Goal: Information Seeking & Learning: Compare options

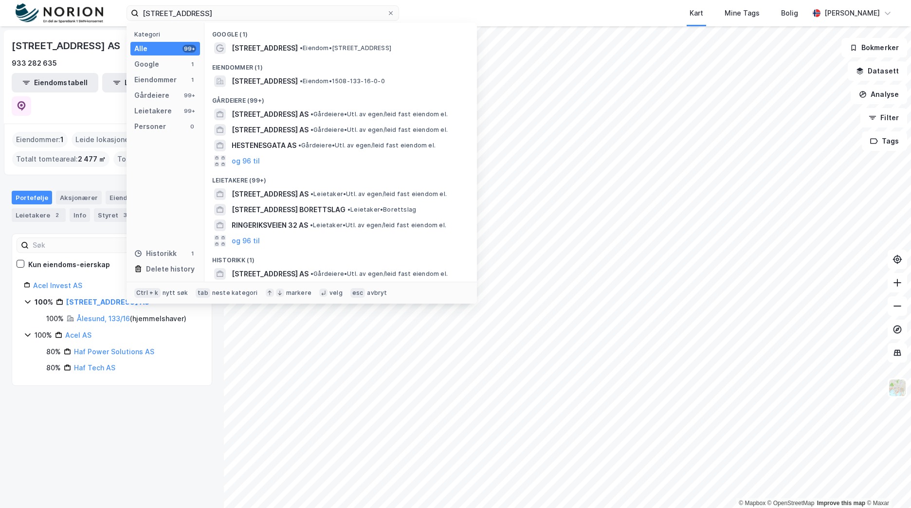
click at [219, 12] on input "[STREET_ADDRESS]" at bounding box center [263, 13] width 248 height 15
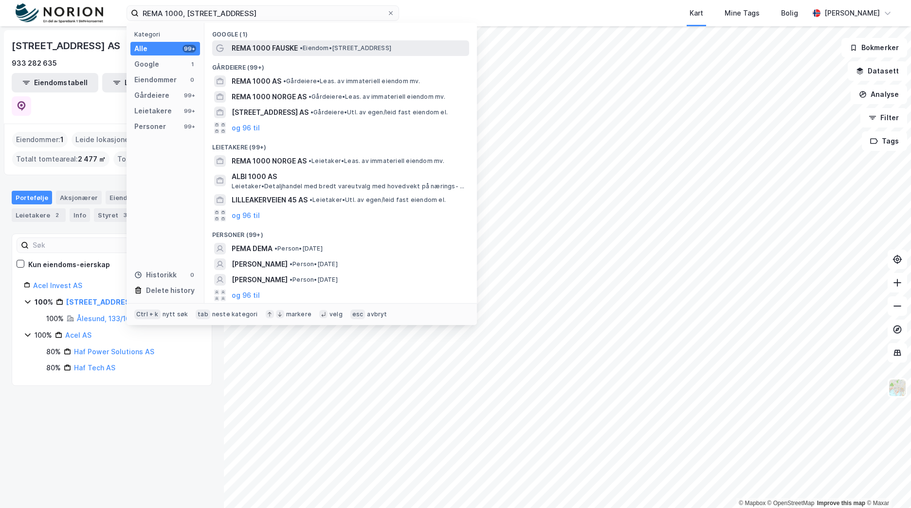
click at [347, 47] on span "• Eiendom • [STREET_ADDRESS]" at bounding box center [346, 48] width 92 height 8
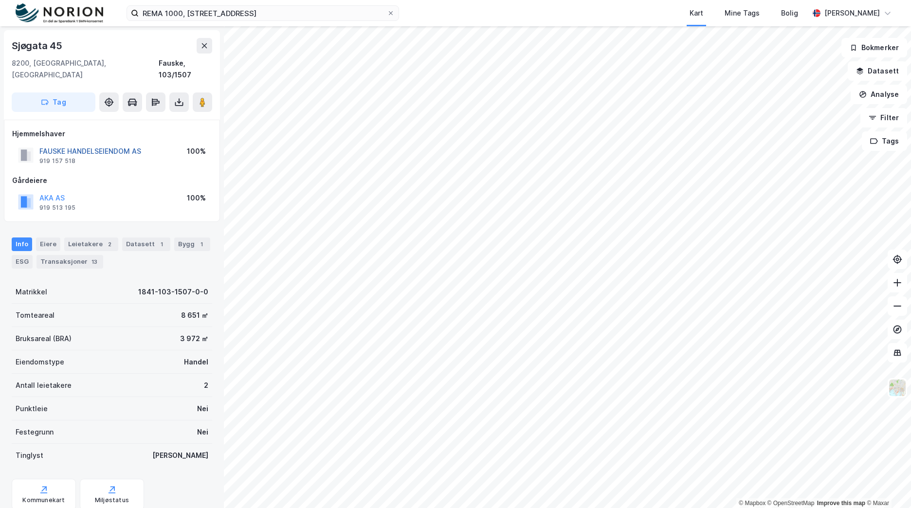
click at [0, 0] on button "FAUSKE HANDELSEIENDOM AS" at bounding box center [0, 0] width 0 height 0
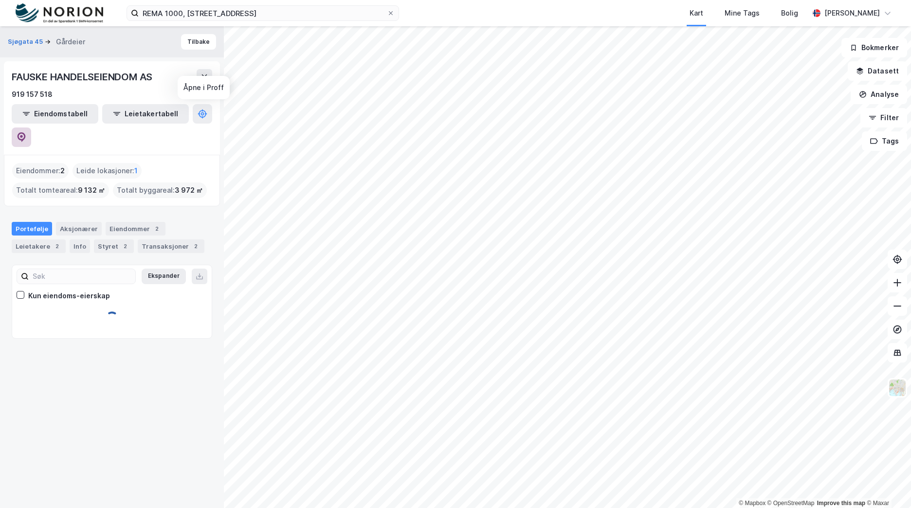
click at [26, 132] on icon at bounding box center [22, 137] width 10 height 10
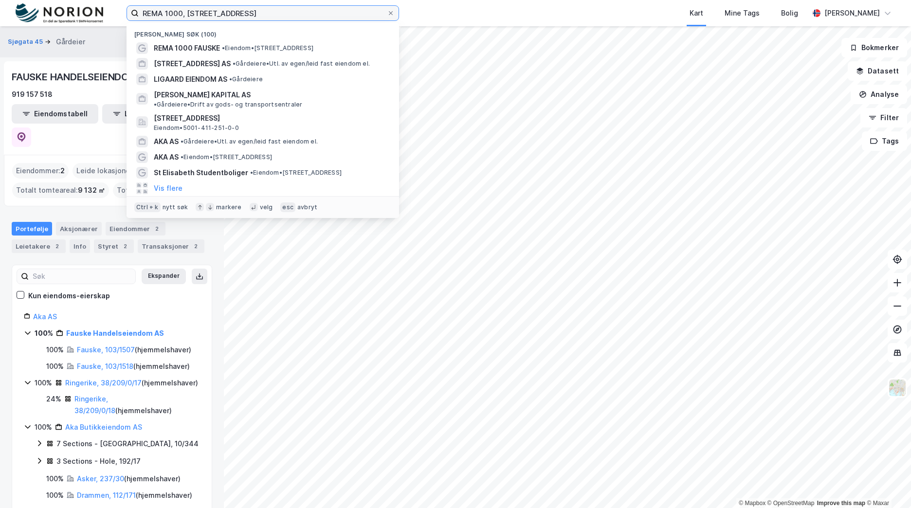
drag, startPoint x: 269, startPoint y: 13, endPoint x: 115, endPoint y: 14, distance: 153.9
click at [115, 14] on div "REMA 1000, Sjøgata 45, Fauske Nylige søk (100) REMA 1000 FAUSKE • Eiendom • [ST…" at bounding box center [455, 13] width 911 height 26
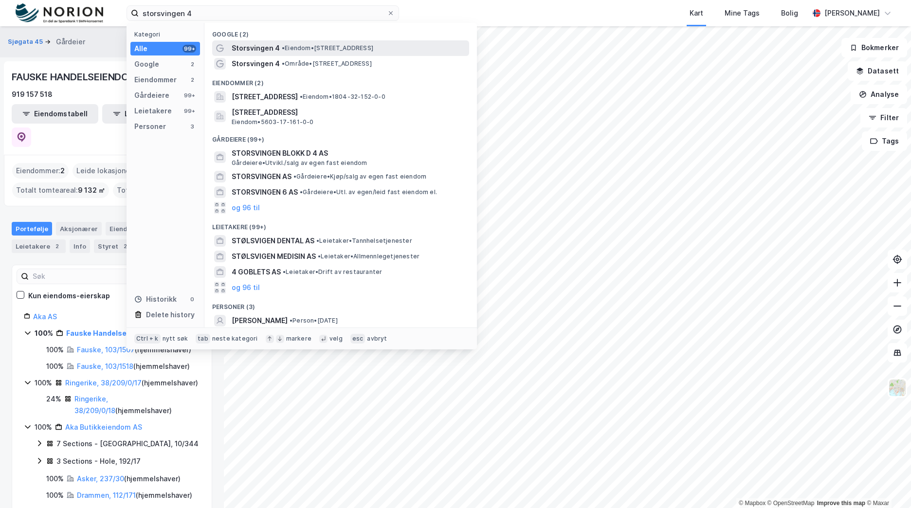
click at [307, 52] on div "Storsvingen 4 • Eiendom • [STREET_ADDRESS]" at bounding box center [350, 48] width 236 height 12
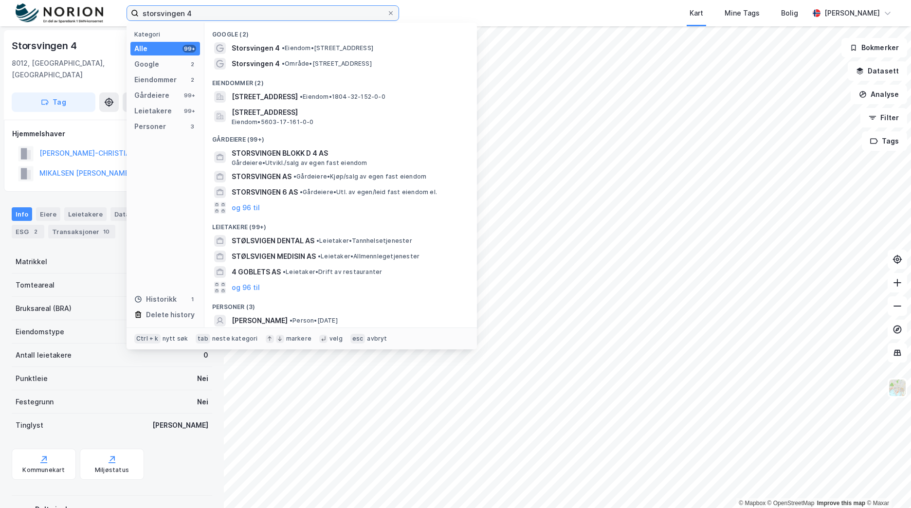
click at [222, 20] on input "storsvingen 4" at bounding box center [263, 13] width 248 height 15
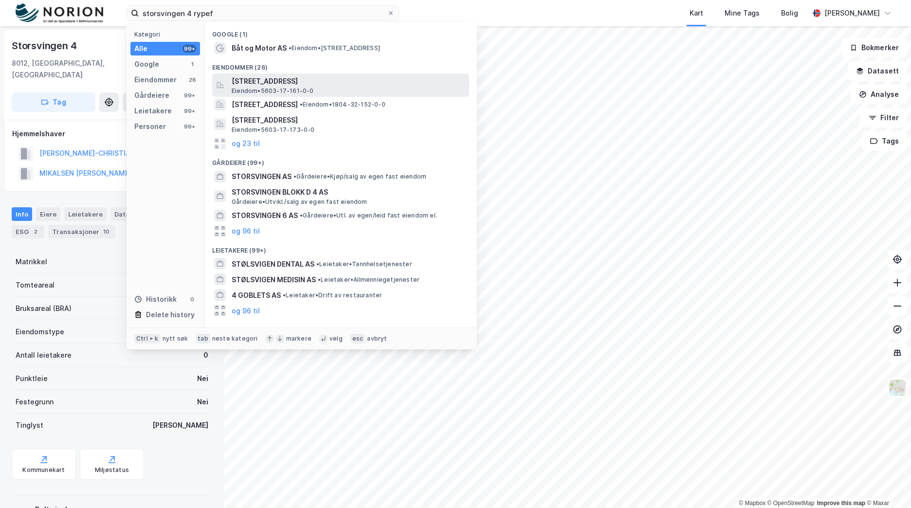
click at [304, 80] on span "[STREET_ADDRESS]" at bounding box center [349, 81] width 234 height 12
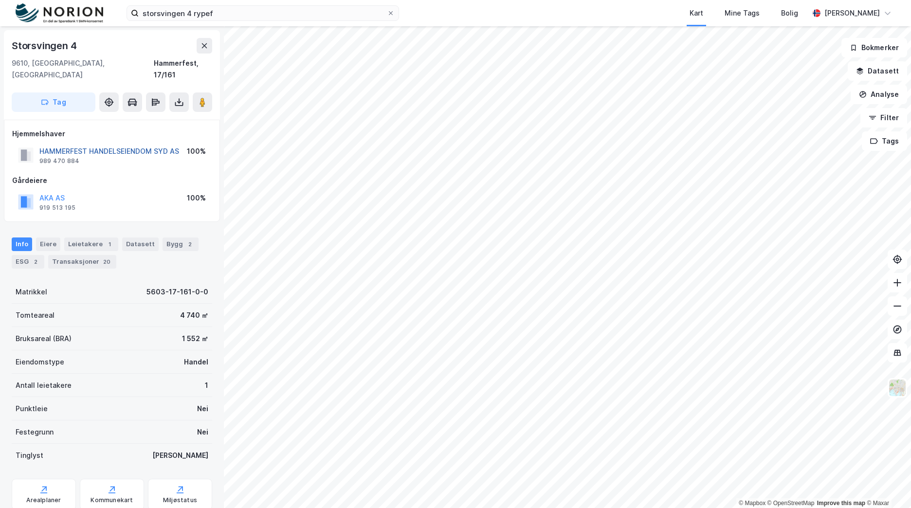
click at [0, 0] on button "HAMMERFEST HANDELSEIENDOM SYD AS" at bounding box center [0, 0] width 0 height 0
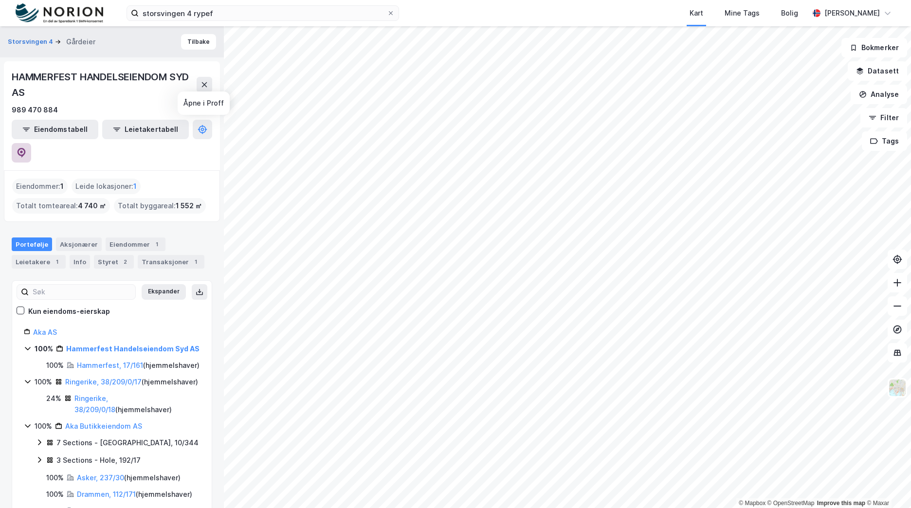
click at [26, 148] on icon at bounding box center [22, 153] width 10 height 10
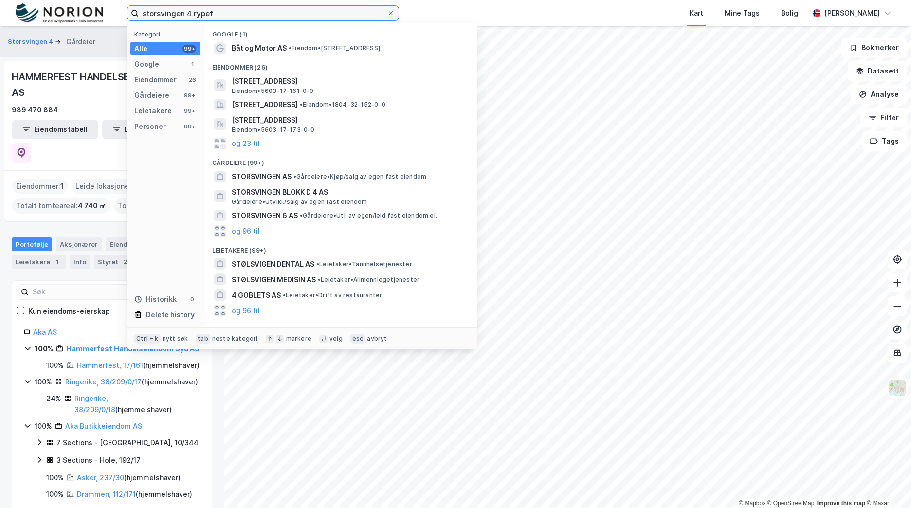
click at [208, 13] on input "storsvingen 4 rypef" at bounding box center [263, 13] width 248 height 15
paste input "[STREET_ADDRESS]"
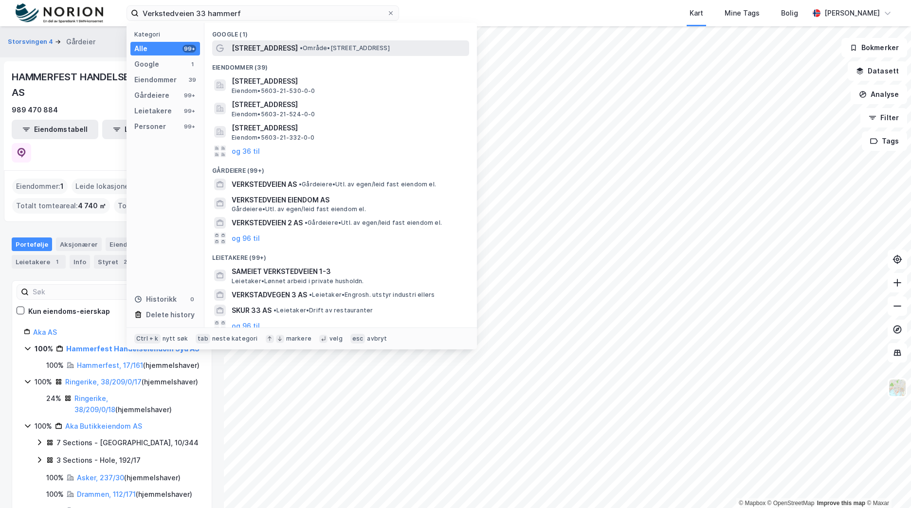
click at [336, 52] on div "[STREET_ADDRESS] • Område • [STREET_ADDRESS]" at bounding box center [350, 48] width 236 height 12
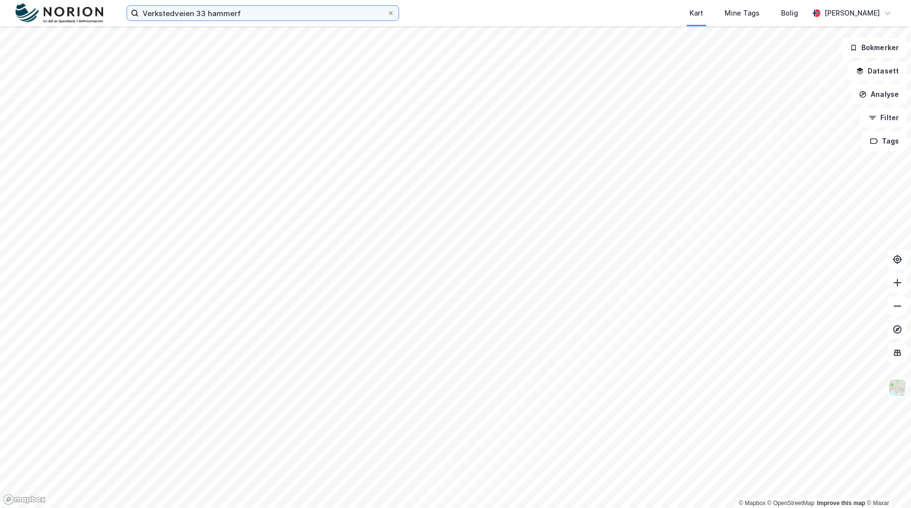
click at [267, 13] on input "Verkstedveien 33 hammerf" at bounding box center [263, 13] width 248 height 15
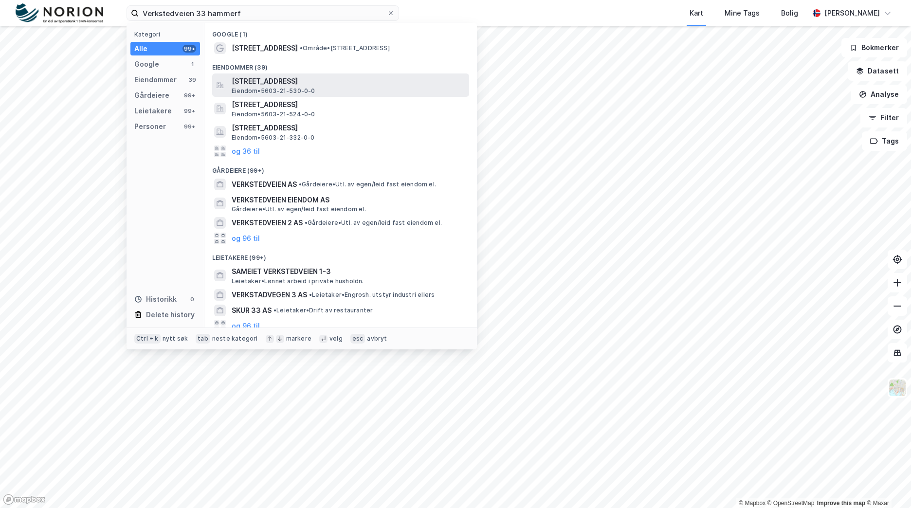
click at [330, 86] on span "[STREET_ADDRESS]" at bounding box center [349, 81] width 234 height 12
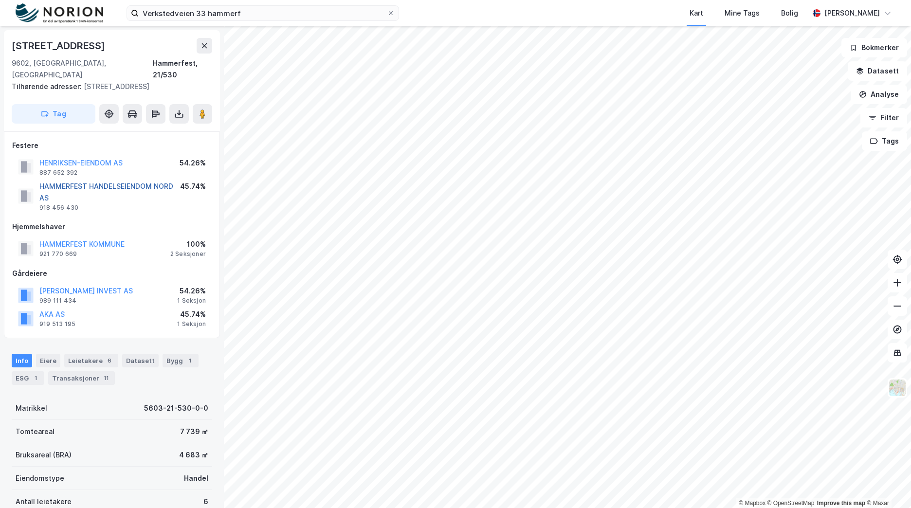
click at [0, 0] on button "HAMMERFEST HANDELSEIENDOM NORD AS" at bounding box center [0, 0] width 0 height 0
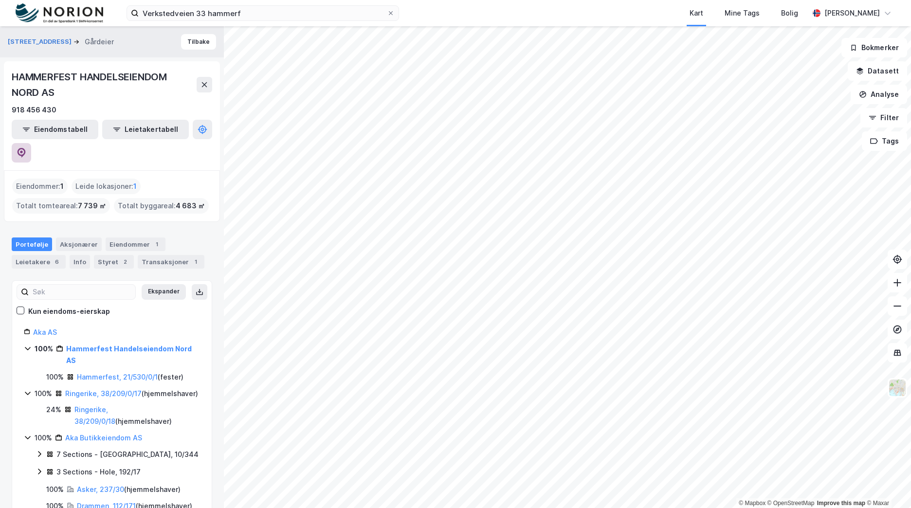
click at [26, 148] on icon at bounding box center [22, 153] width 10 height 10
click at [239, 15] on input "Verkstedveien 33 hammerf" at bounding box center [263, 13] width 248 height 15
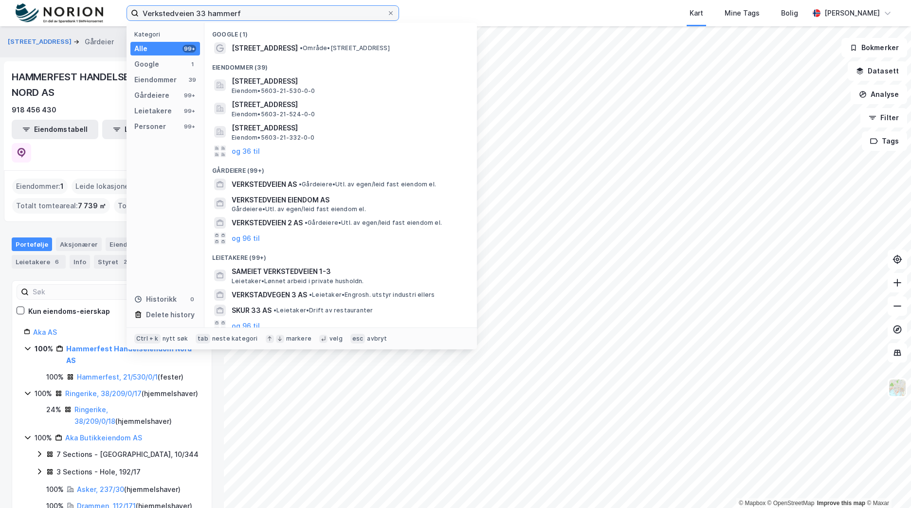
click at [239, 15] on input "Verkstedveien 33 hammerf" at bounding box center [263, 13] width 248 height 15
paste input "[PERSON_NAME] vei 1"
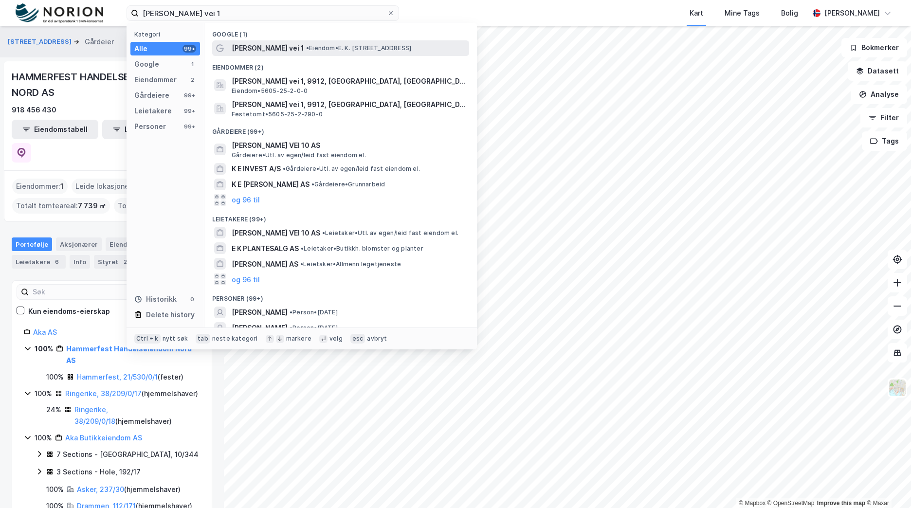
click at [348, 51] on span "• Eiendom • E. K. [STREET_ADDRESS]" at bounding box center [358, 48] width 105 height 8
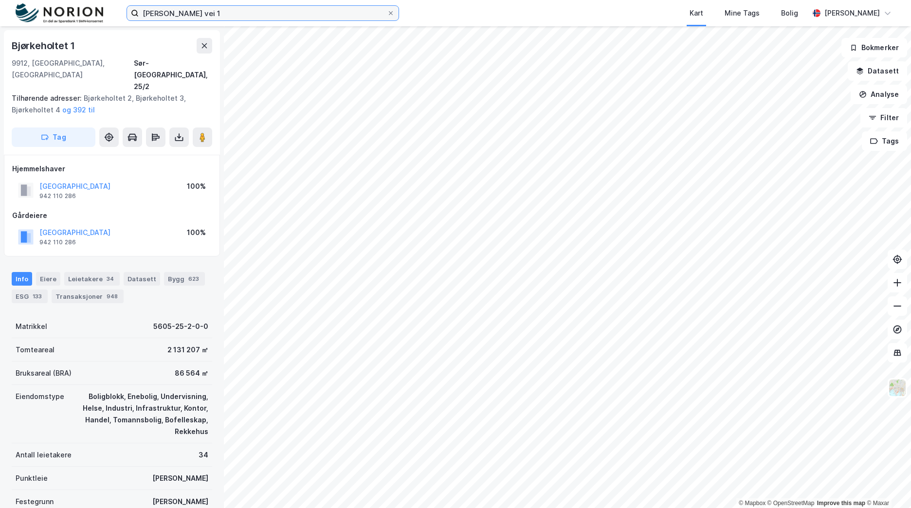
click at [244, 16] on input "[PERSON_NAME] vei 1" at bounding box center [263, 13] width 248 height 15
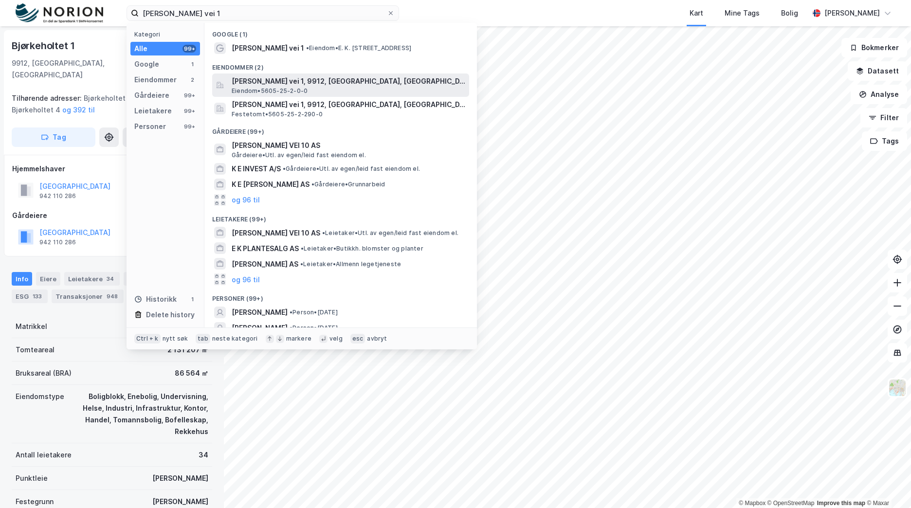
click at [265, 82] on span "[PERSON_NAME] vei 1, 9912, [GEOGRAPHIC_DATA], [GEOGRAPHIC_DATA]" at bounding box center [349, 81] width 234 height 12
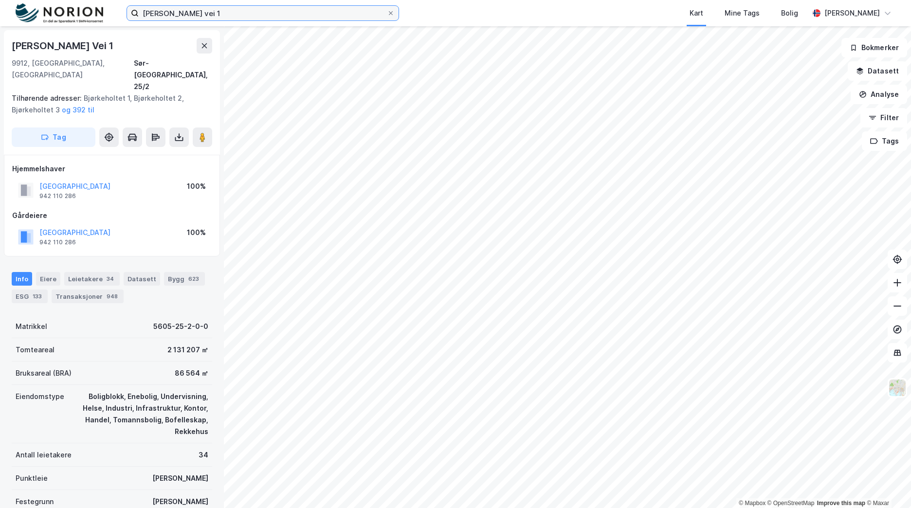
click at [275, 16] on input "[PERSON_NAME] vei 1" at bounding box center [263, 13] width 248 height 15
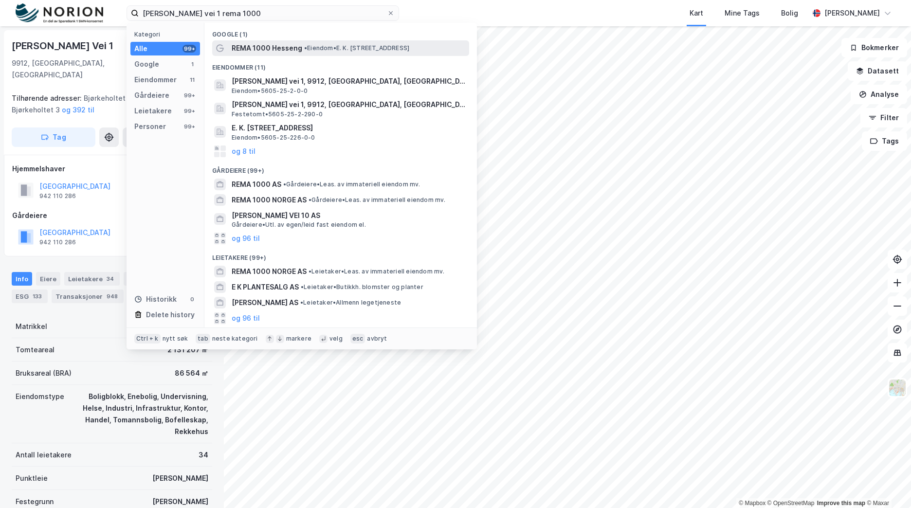
click at [288, 54] on span "REMA 1000 Hesseng" at bounding box center [267, 48] width 71 height 12
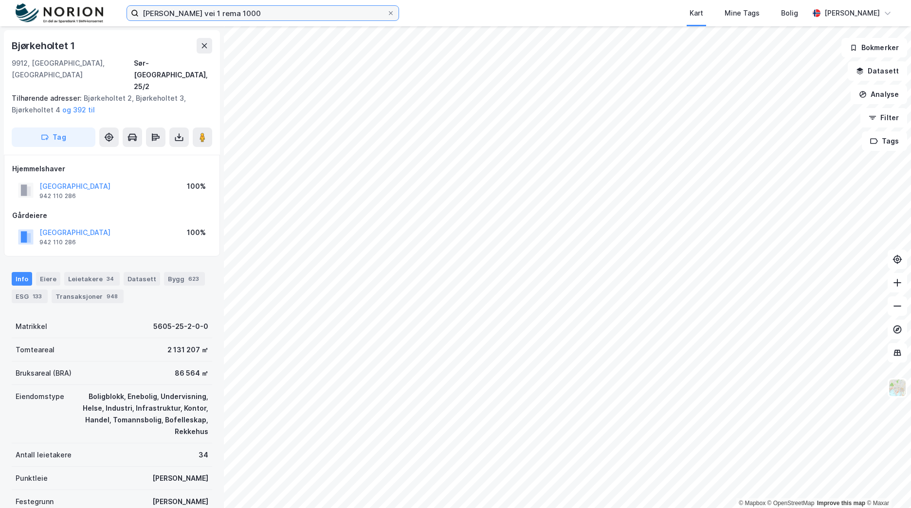
click at [337, 16] on input "[PERSON_NAME] vei 1 rema 1000" at bounding box center [263, 13] width 248 height 15
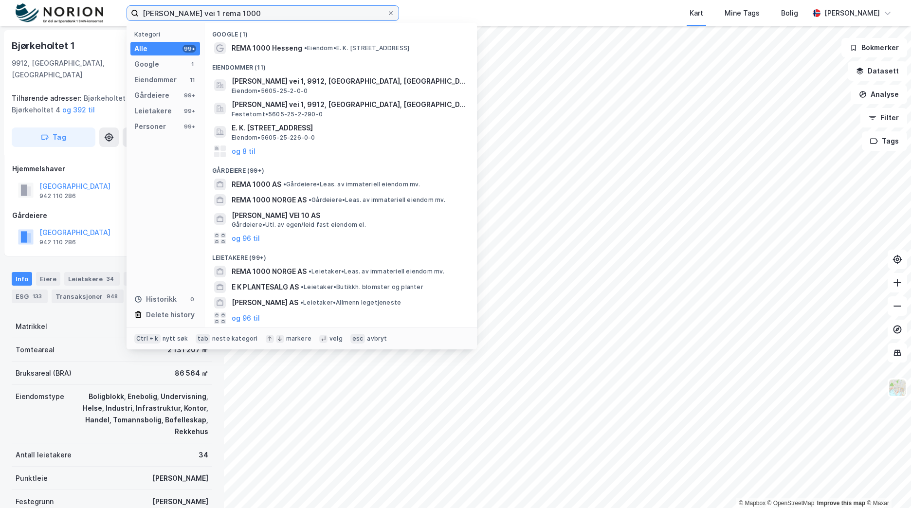
drag, startPoint x: 217, startPoint y: 13, endPoint x: 61, endPoint y: 25, distance: 156.8
click at [61, 25] on div "[PERSON_NAME] vei 1 rema 1000 Kategori Alle 99+ Google 1 Eiendommer 11 Gårdeier…" at bounding box center [455, 13] width 911 height 26
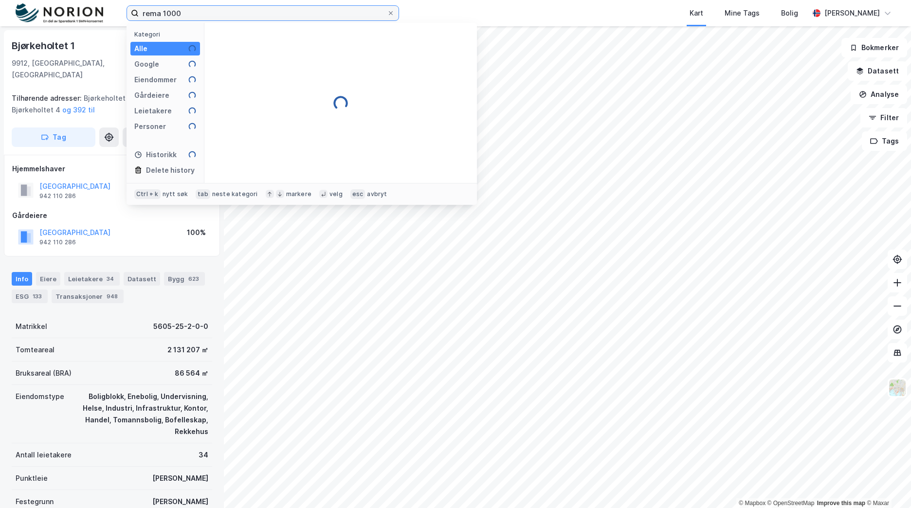
click at [265, 9] on input "rema 1000" at bounding box center [263, 13] width 248 height 15
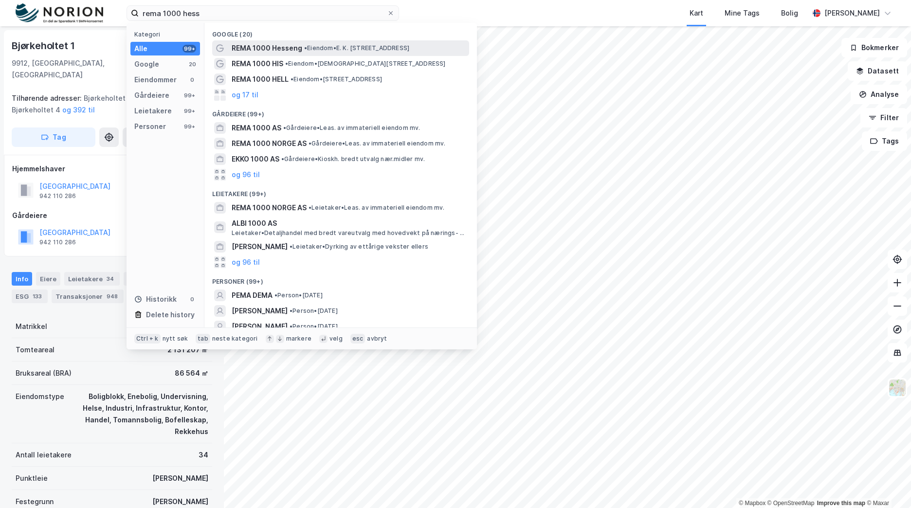
click at [289, 43] on span "REMA 1000 Hesseng" at bounding box center [267, 48] width 71 height 12
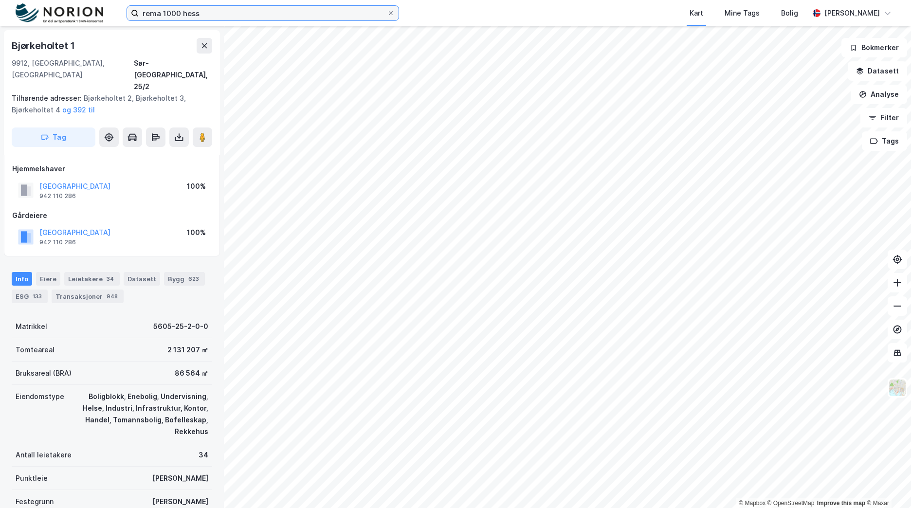
click at [269, 15] on input "rema 1000 hess" at bounding box center [263, 13] width 248 height 15
click at [257, 17] on input "rema 1000 hess" at bounding box center [263, 13] width 248 height 15
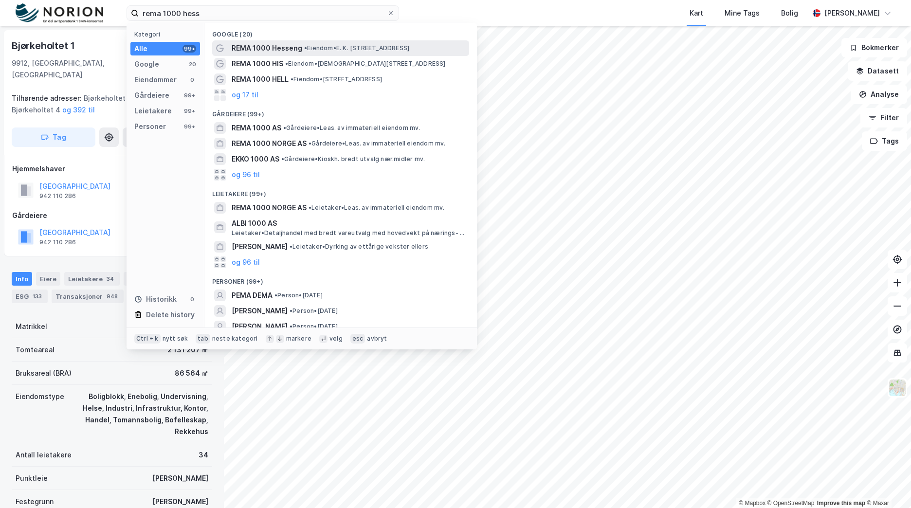
click at [299, 45] on span "REMA 1000 Hesseng" at bounding box center [267, 48] width 71 height 12
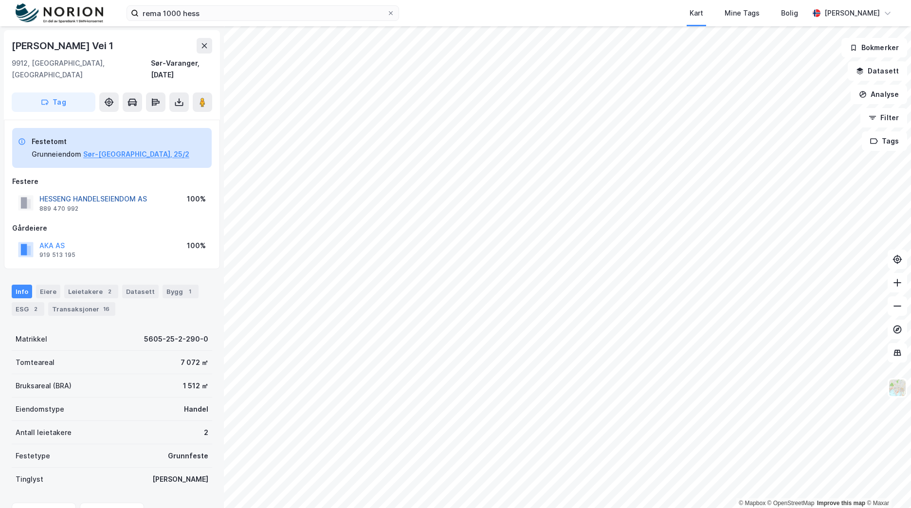
click at [0, 0] on button "HESSENG HANDELSEIENDOM AS" at bounding box center [0, 0] width 0 height 0
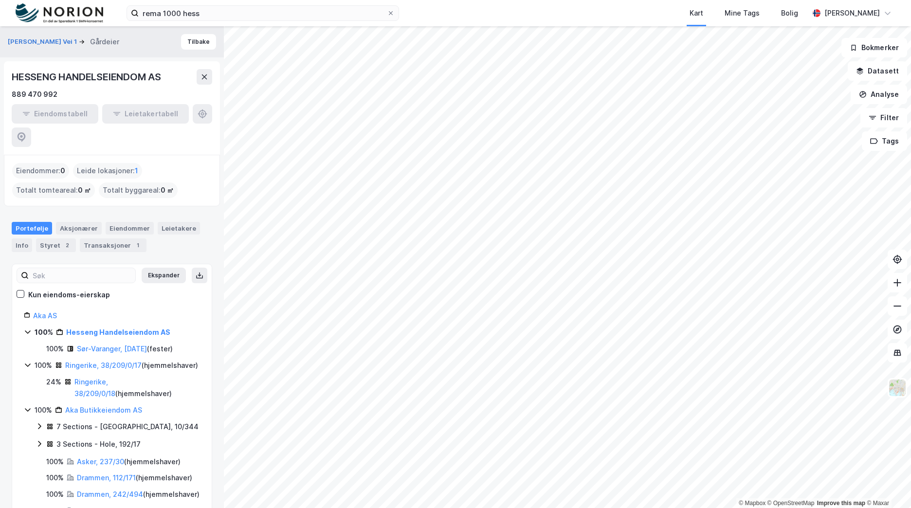
click at [124, 74] on div "HESSENG HANDELSEIENDOM AS" at bounding box center [87, 77] width 151 height 16
copy div "HESSENG HANDELSEIENDOM AS"
click at [250, 15] on input "rema 1000 hess" at bounding box center [263, 13] width 248 height 15
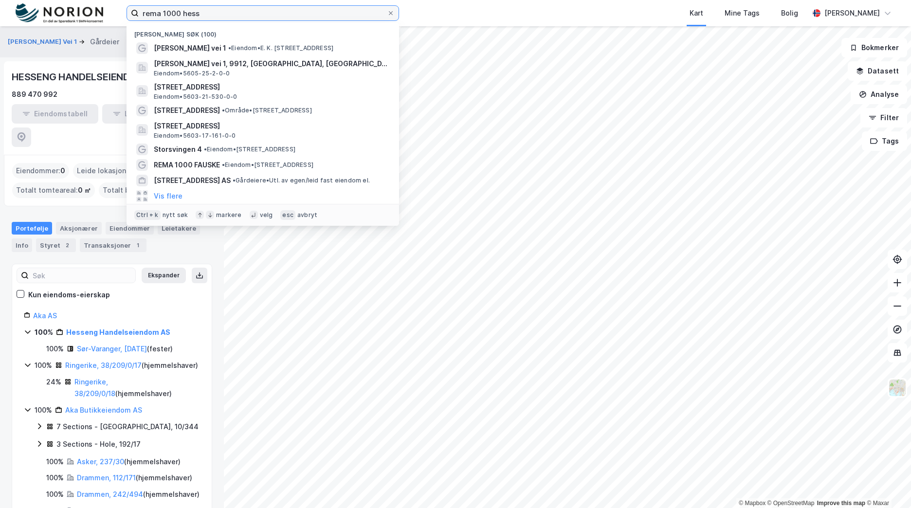
click at [250, 15] on input "rema 1000 hess" at bounding box center [263, 13] width 248 height 15
paste input "[STREET_ADDRESS]"
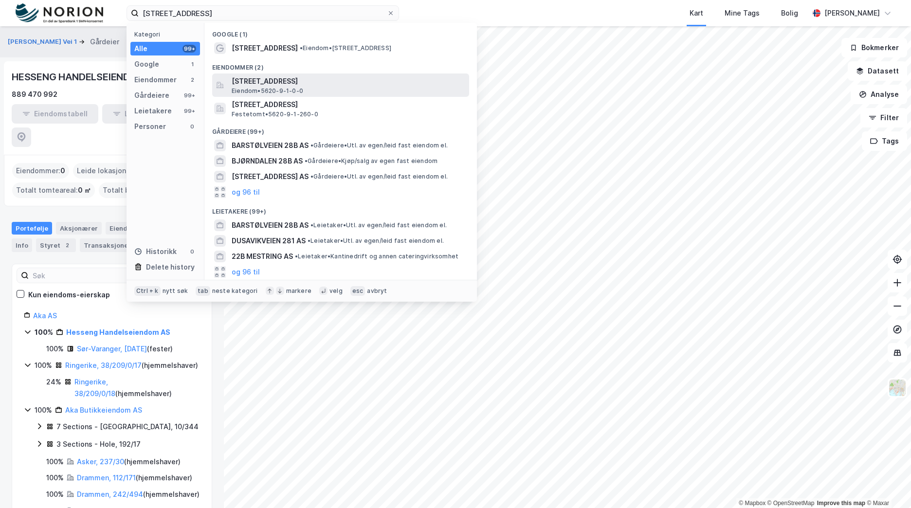
click at [319, 80] on span "[STREET_ADDRESS]" at bounding box center [349, 81] width 234 height 12
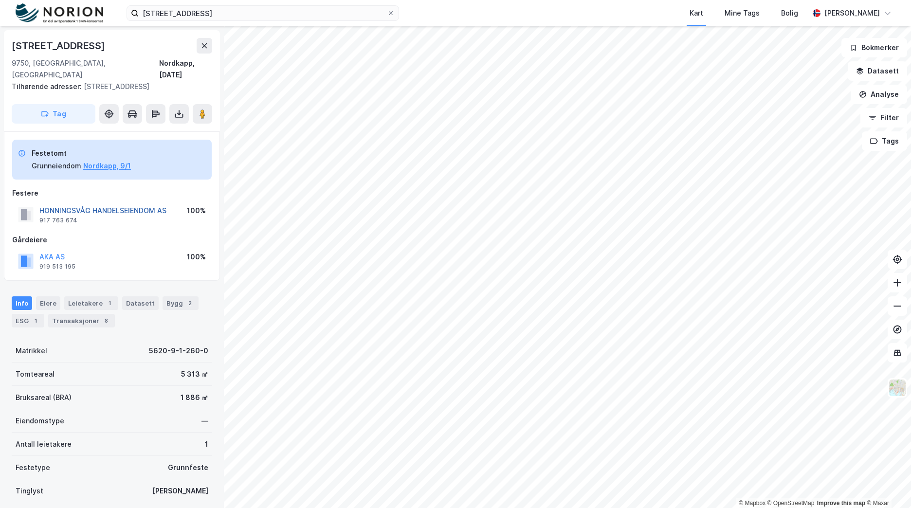
click at [0, 0] on button "HONNINGSVÅG HANDELSEIENDOM AS" at bounding box center [0, 0] width 0 height 0
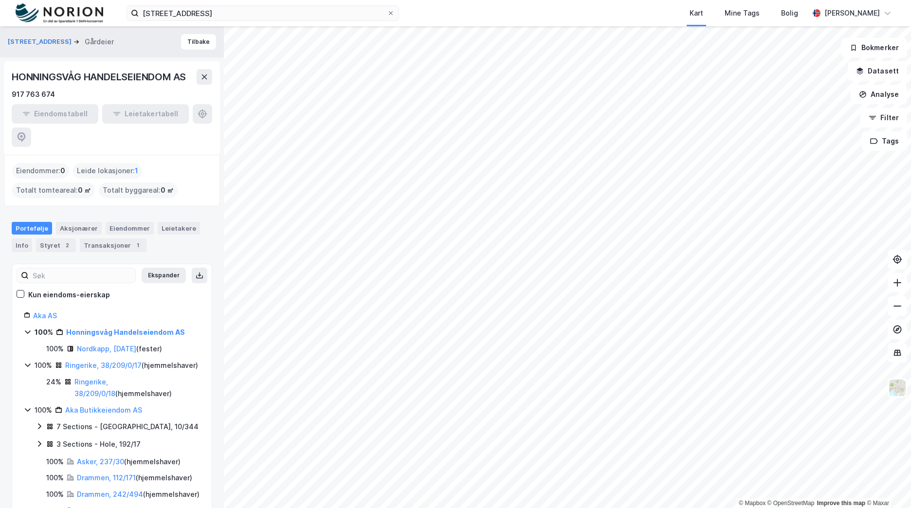
click at [148, 79] on div "HONNINGSVÅG HANDELSEIENDOM AS" at bounding box center [100, 77] width 176 height 16
copy div "HONNINGSVÅG HANDELSEIENDOM AS"
click at [198, 16] on input "[STREET_ADDRESS]" at bounding box center [263, 13] width 248 height 15
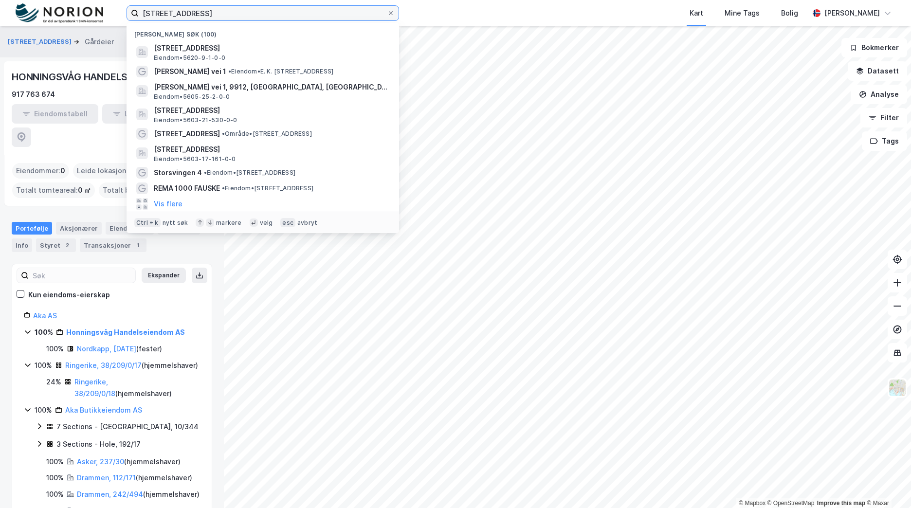
click at [198, 16] on input "[STREET_ADDRESS]" at bounding box center [263, 13] width 248 height 15
paste input "eptunveien 2"
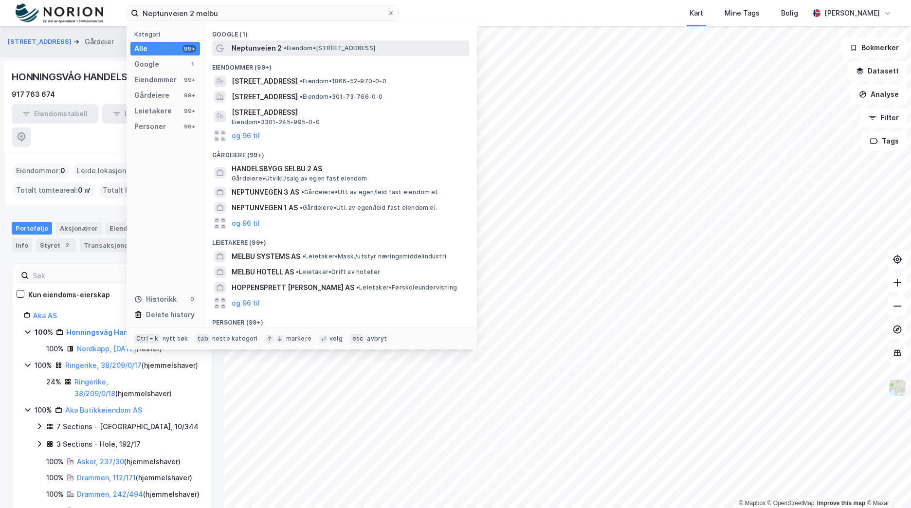
click at [331, 50] on span "• Eiendom • [STREET_ADDRESS]" at bounding box center [330, 48] width 92 height 8
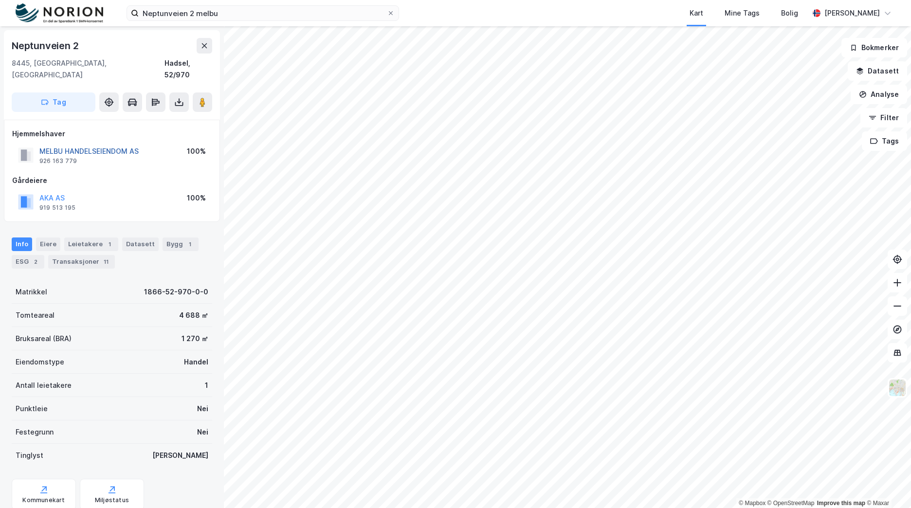
click at [0, 0] on button "MELBU HANDELSEIENDOM AS" at bounding box center [0, 0] width 0 height 0
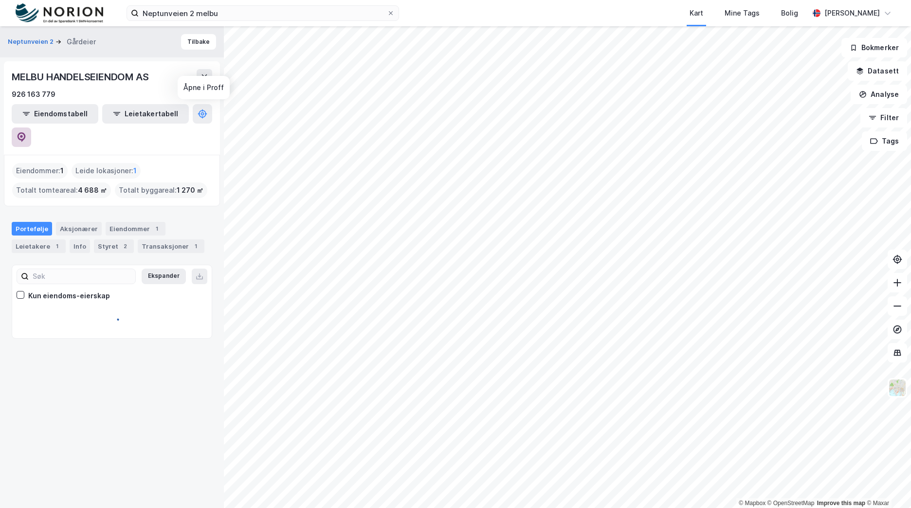
click at [26, 132] on icon at bounding box center [22, 137] width 10 height 10
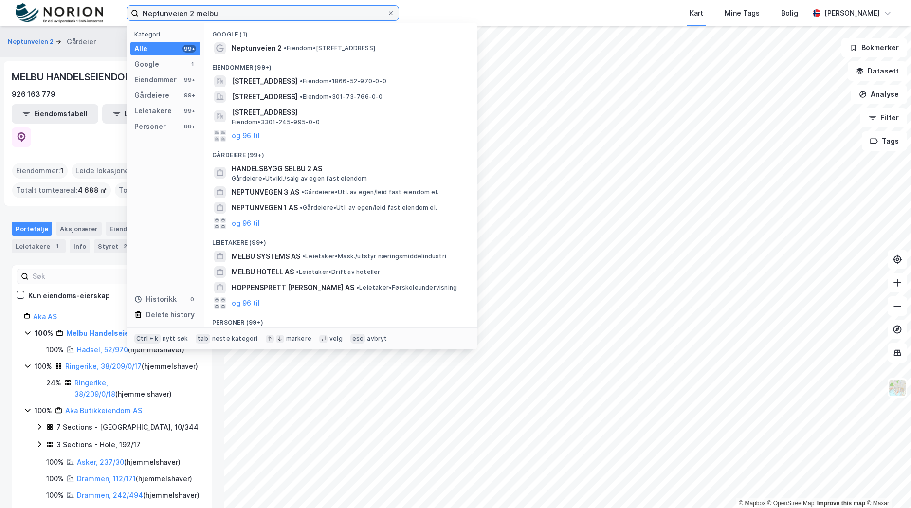
drag, startPoint x: 218, startPoint y: 17, endPoint x: 114, endPoint y: 17, distance: 104.2
click at [114, 17] on div "Neptunveien 2 melbu Kategori Alle 99+ Google 1 Eiendommer 99+ Gårdeiere 99+ Lei…" at bounding box center [455, 13] width 911 height 26
paste input "Sentrumsveien 4"
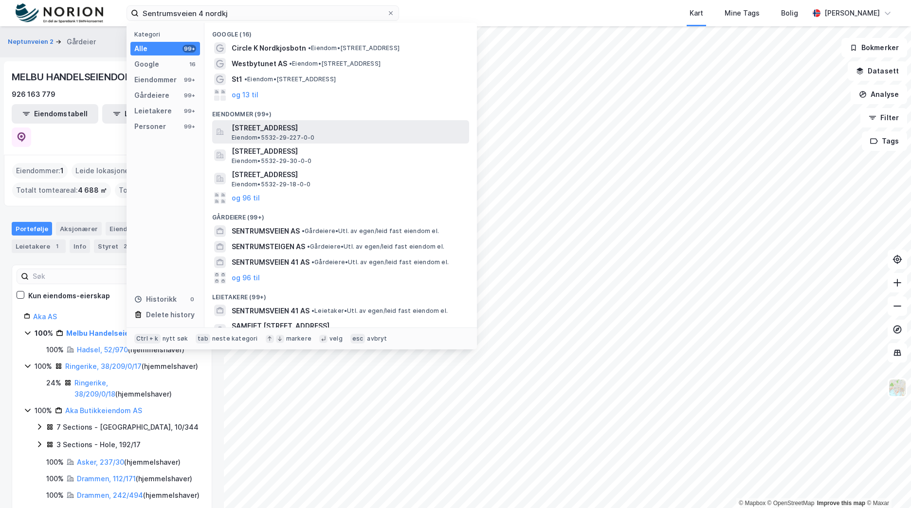
click at [294, 128] on span "[STREET_ADDRESS]" at bounding box center [349, 128] width 234 height 12
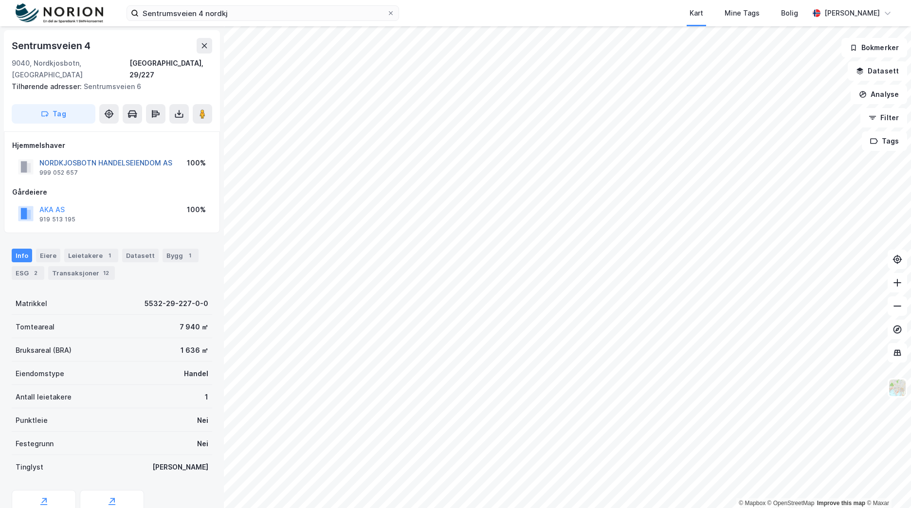
click at [0, 0] on button "NORDKJOSBOTN HANDELSEIENDOM AS" at bounding box center [0, 0] width 0 height 0
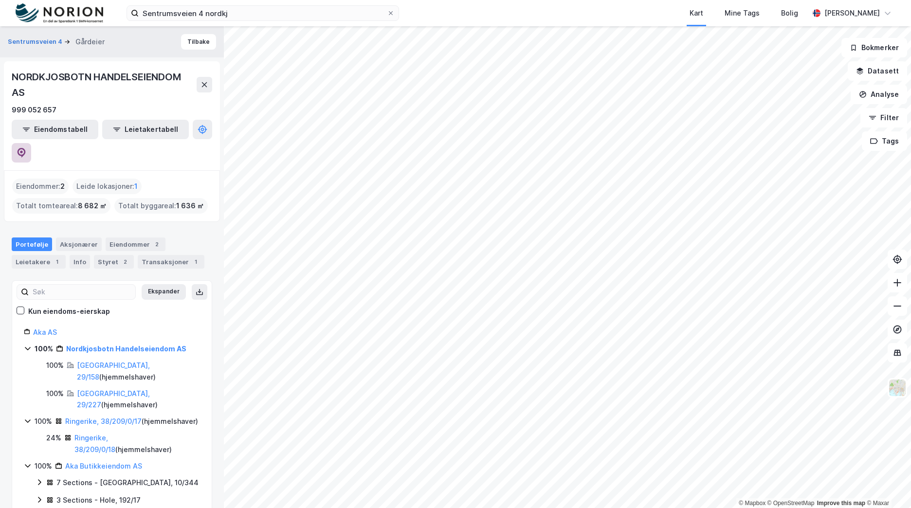
click at [26, 148] on icon at bounding box center [22, 153] width 8 height 10
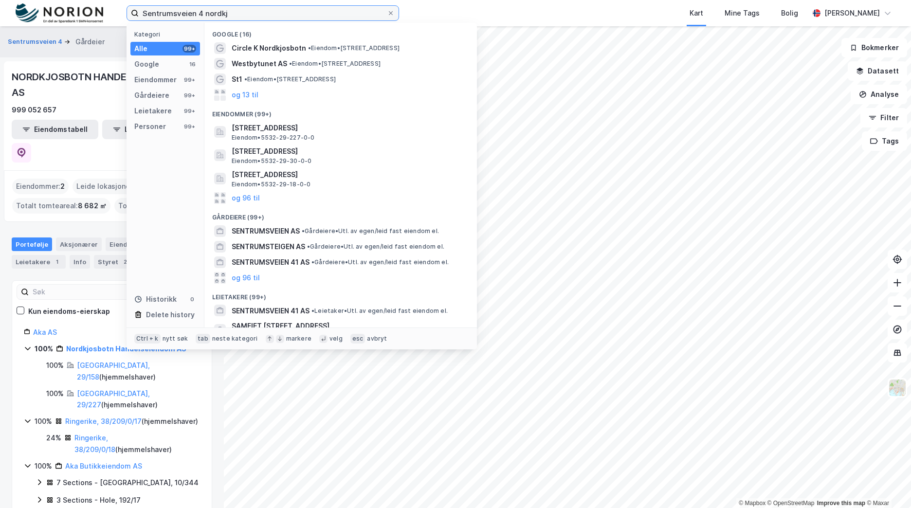
drag, startPoint x: 244, startPoint y: 18, endPoint x: 49, endPoint y: 12, distance: 195.3
click at [49, 12] on div "Sentrumsveien 4 nordkj Kategori Alle 99+ Google 16 Eiendommer 99+ Gårdeiere 99+…" at bounding box center [455, 13] width 911 height 26
paste input "[STREET_ADDRESS]"
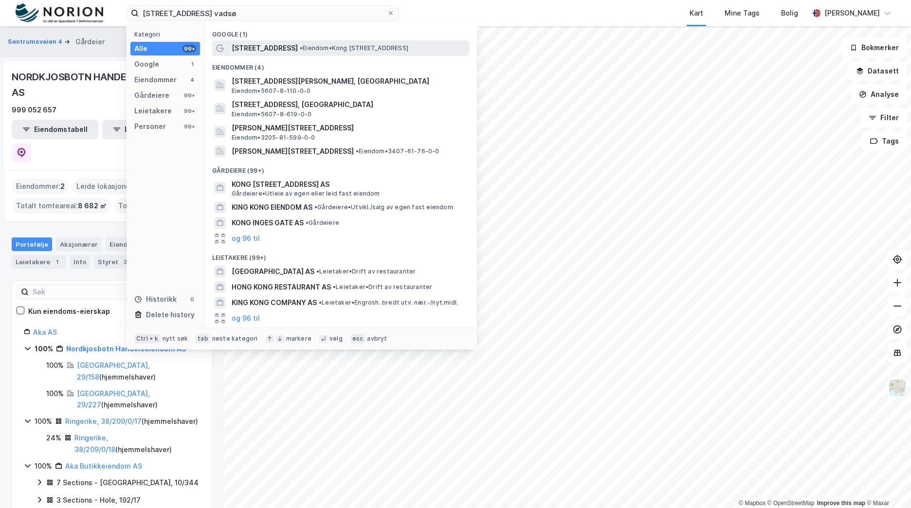
click at [292, 51] on span "[STREET_ADDRESS]" at bounding box center [265, 48] width 66 height 12
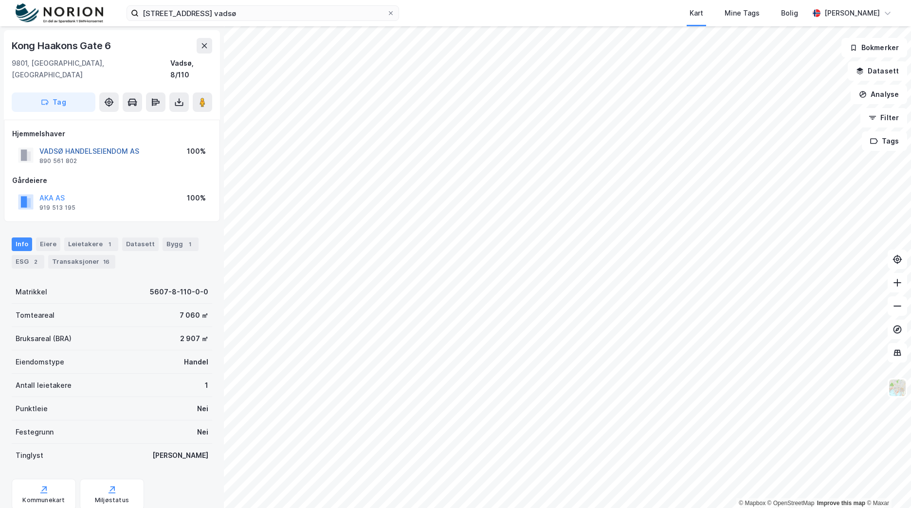
click at [0, 0] on button "VADSØ HANDELSEIENDOM AS" at bounding box center [0, 0] width 0 height 0
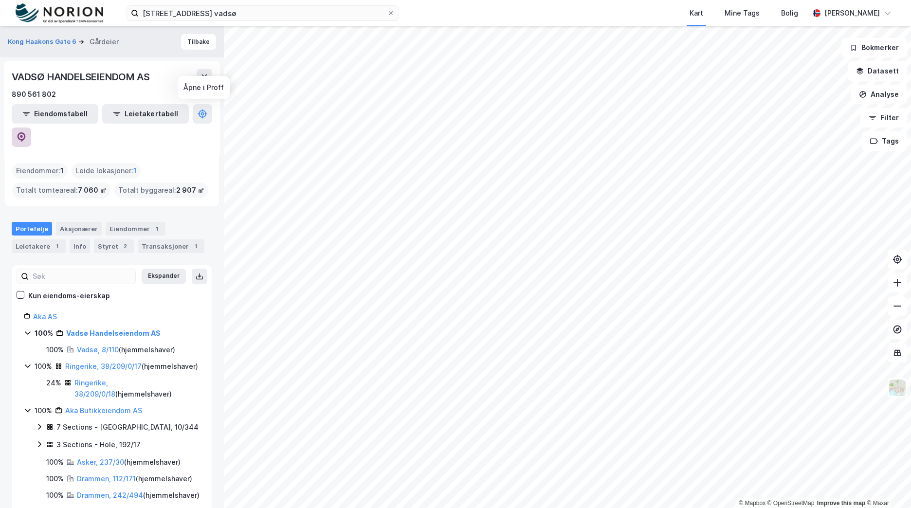
click at [26, 132] on icon at bounding box center [22, 137] width 10 height 10
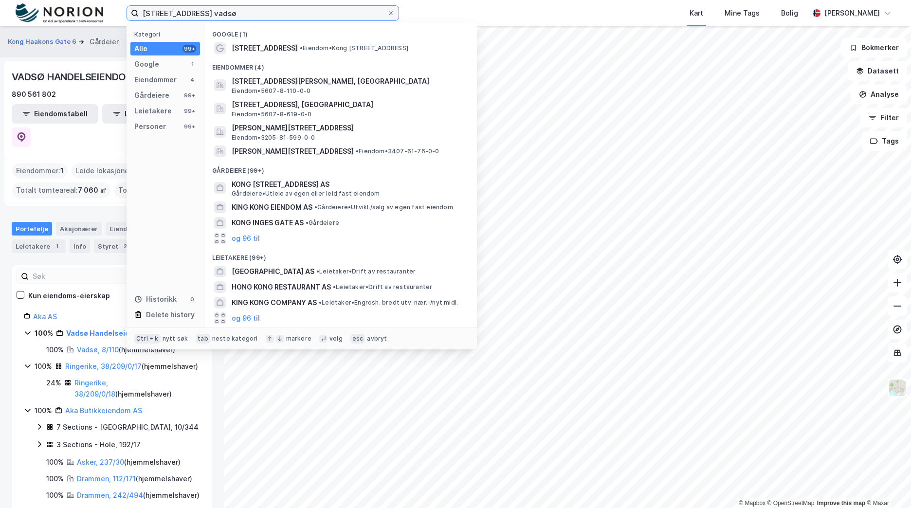
drag, startPoint x: 223, startPoint y: 13, endPoint x: 105, endPoint y: 14, distance: 118.3
click at [105, 14] on div "[STREET_ADDRESS] vadsø Kategori Alle 99+ Google 1 Eiendommer 4 Gårdeiere 99+ Le…" at bounding box center [455, 13] width 911 height 26
paste input "[STREET_ADDRESS]"
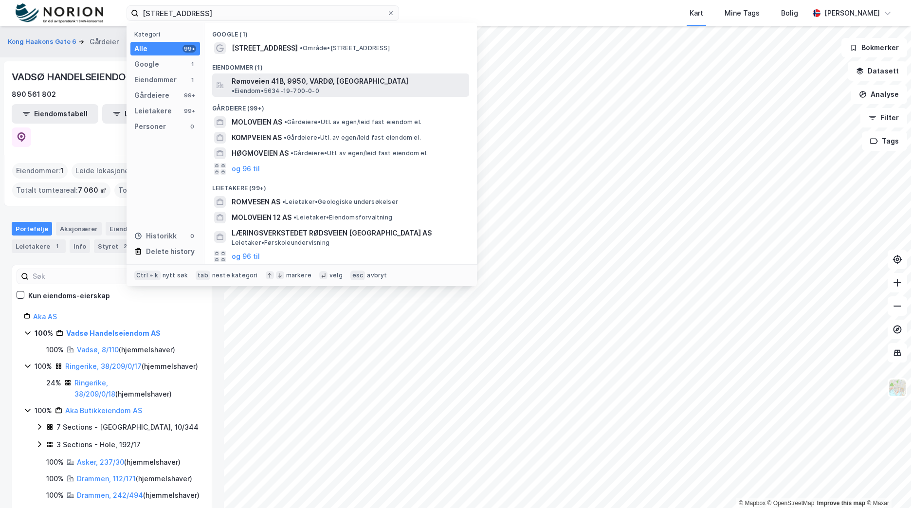
click at [338, 83] on span "Rømoveien 41B, 9950, VARDØ, [GEOGRAPHIC_DATA]" at bounding box center [320, 81] width 177 height 12
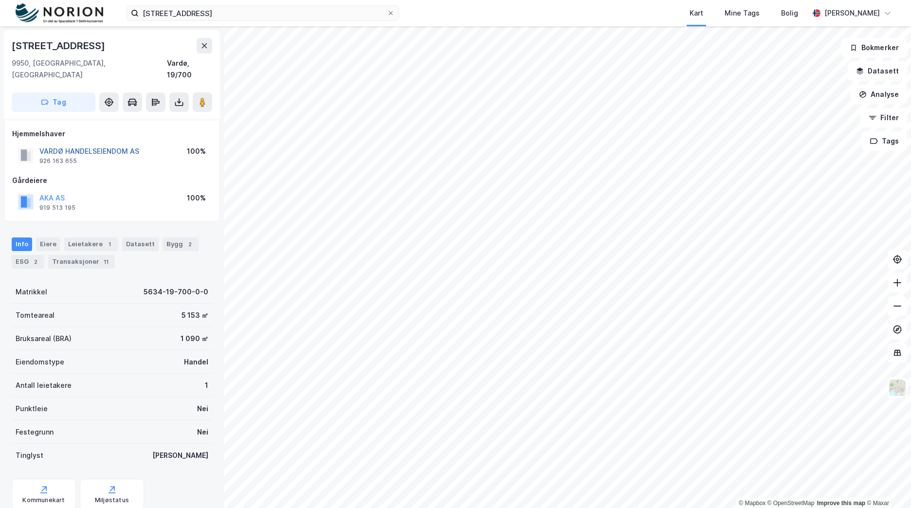
click at [0, 0] on button "VARDØ HANDELSEIENDOM AS" at bounding box center [0, 0] width 0 height 0
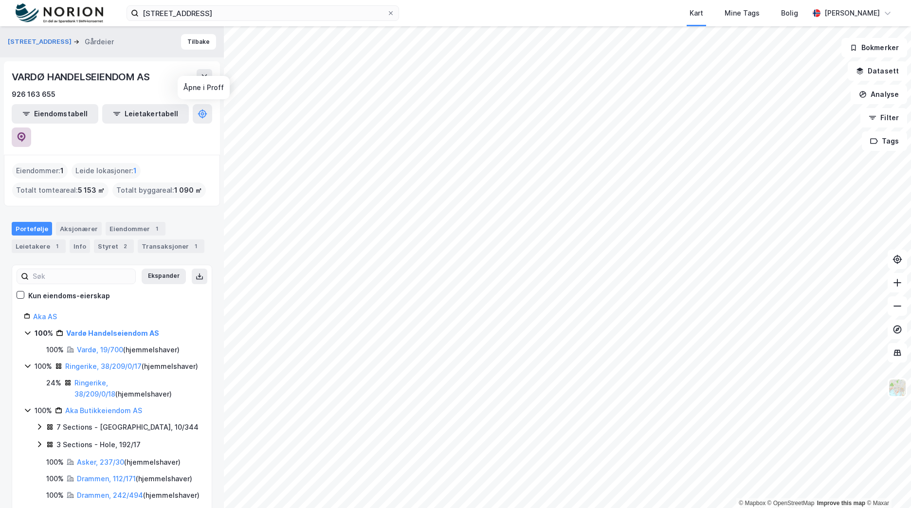
click at [31, 128] on button at bounding box center [21, 137] width 19 height 19
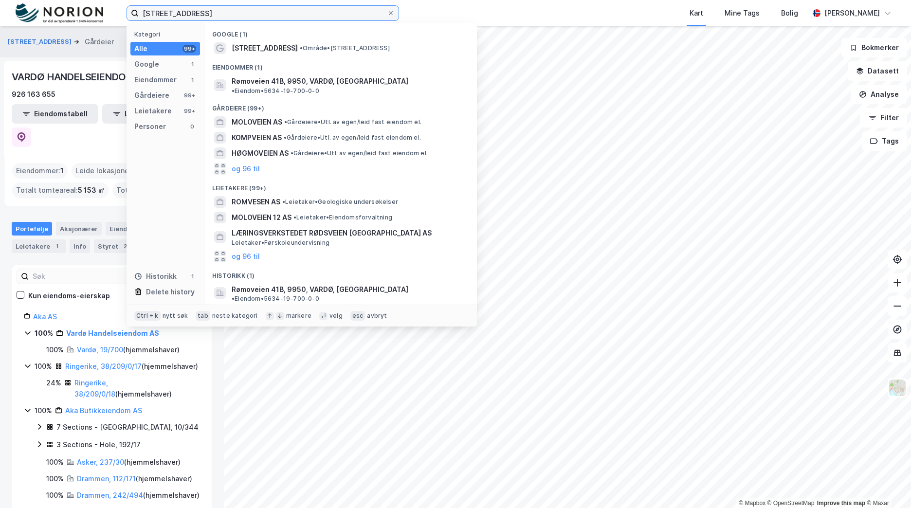
drag, startPoint x: 211, startPoint y: 11, endPoint x: 94, endPoint y: 18, distance: 117.0
click at [94, 18] on div "Rømoveien 41B Kategori Alle 99+ Google 1 Eiendommer 1 Gårdeiere 99+ Leietakere …" at bounding box center [455, 13] width 911 height 26
paste input "Minkveien 2"
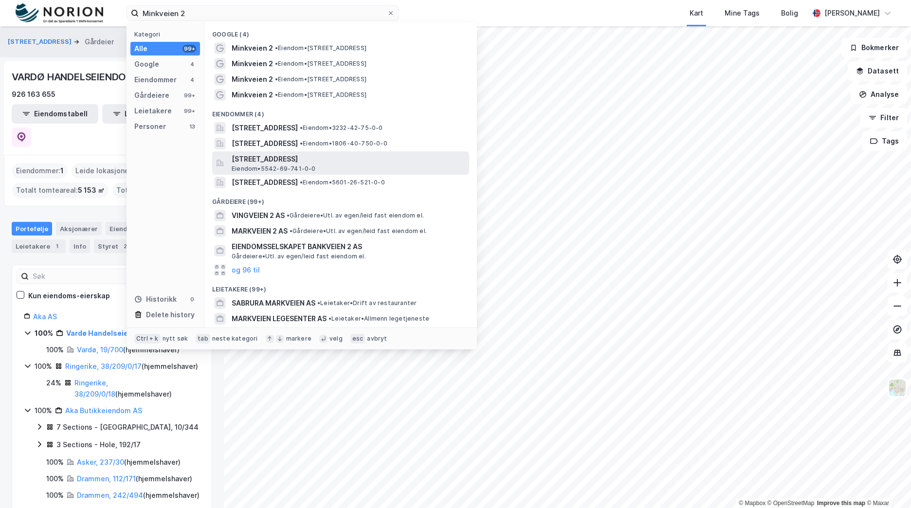
click at [315, 160] on span "[STREET_ADDRESS]" at bounding box center [349, 159] width 234 height 12
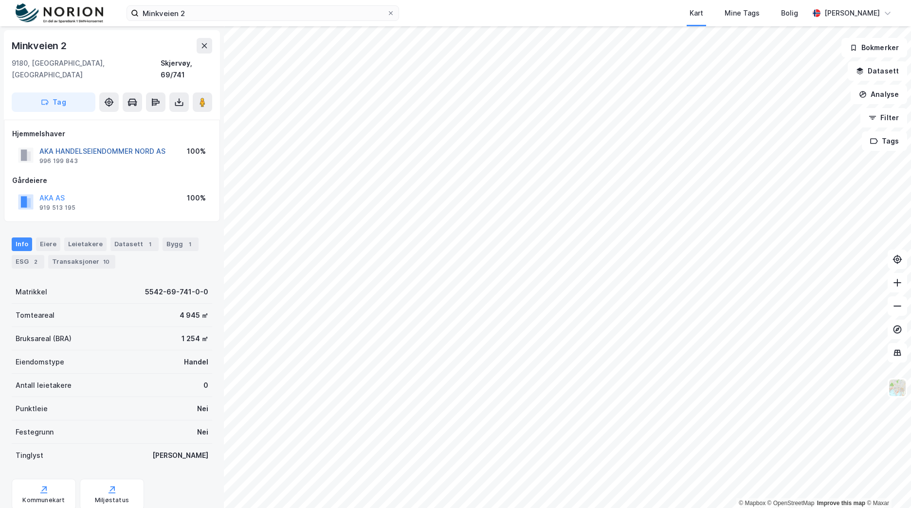
click at [0, 0] on button "AKA HANDELSEIENDOMMER NORD AS" at bounding box center [0, 0] width 0 height 0
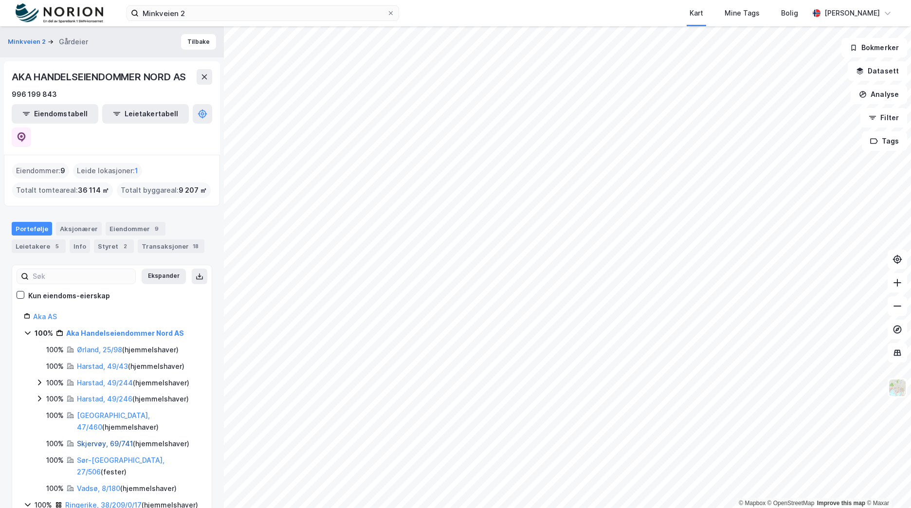
click at [102, 440] on link "Skjervøy, 69/741" at bounding box center [105, 444] width 56 height 8
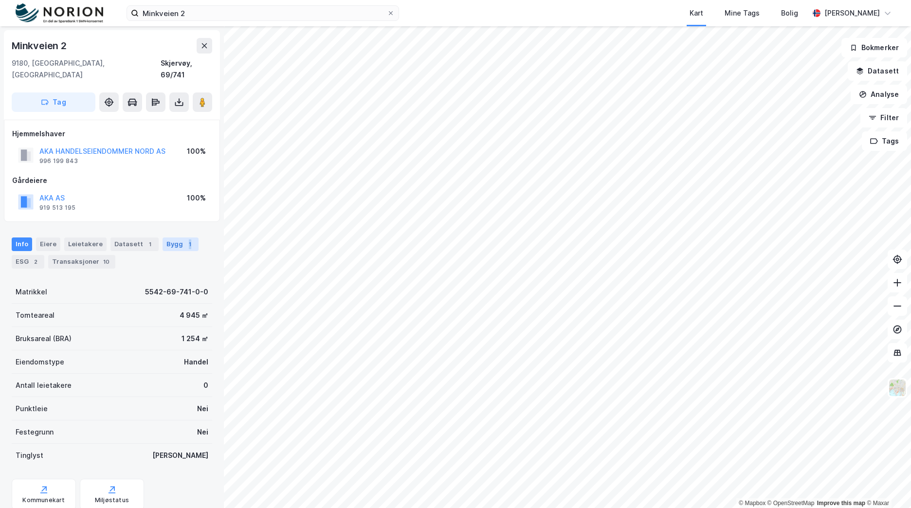
click at [185, 240] on div "1" at bounding box center [190, 245] width 10 height 10
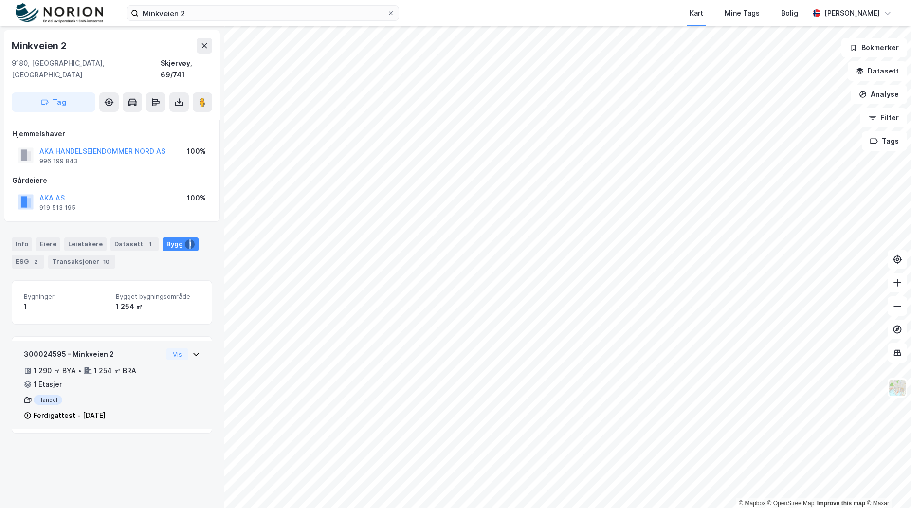
click at [192, 369] on div "300024595 - Minkveien 2 1 290 ㎡ BYA • 1 254 ㎡ BRA • 1 Etasjer Handel Ferdigatte…" at bounding box center [112, 389] width 176 height 81
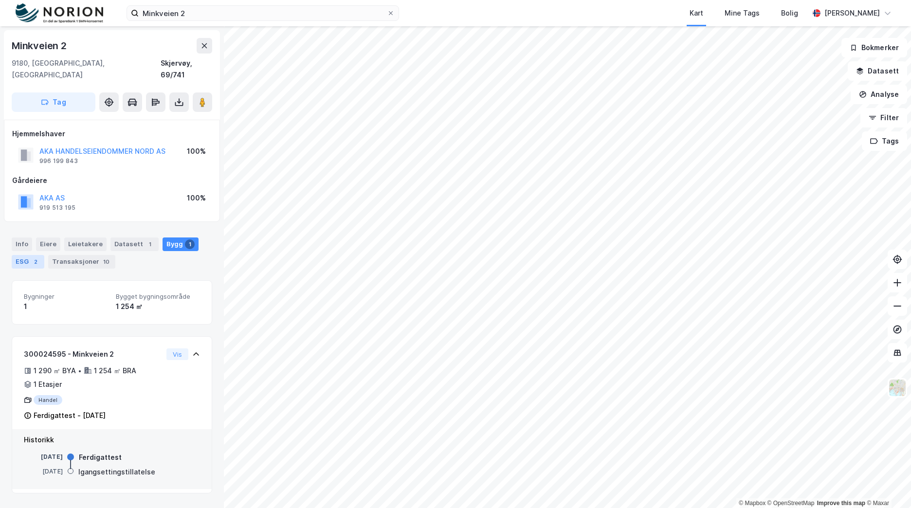
click at [28, 255] on div "ESG 2" at bounding box center [28, 262] width 33 height 14
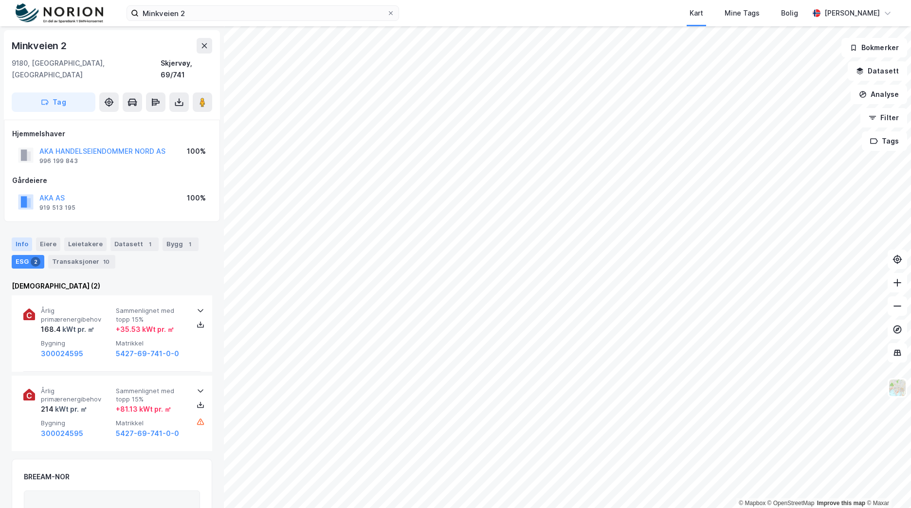
click at [22, 238] on div "Info" at bounding box center [22, 245] width 20 height 14
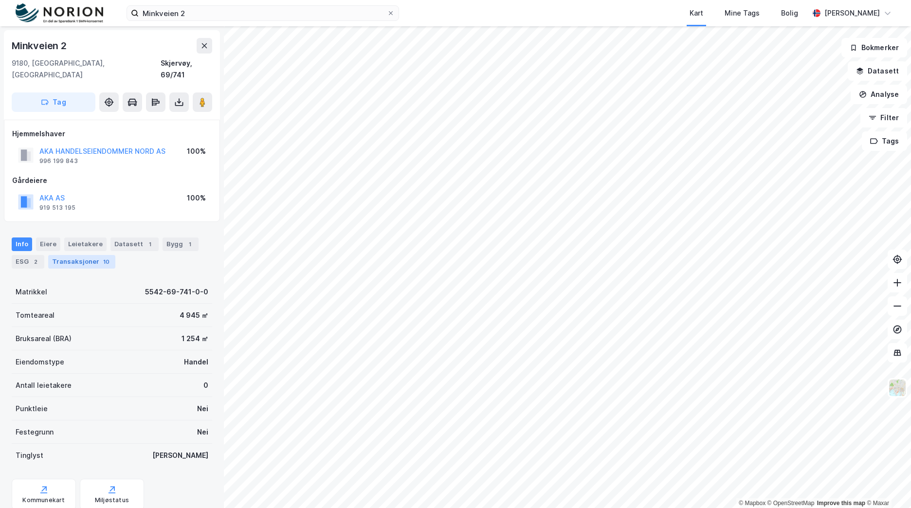
click at [101, 257] on div "10" at bounding box center [106, 262] width 10 height 10
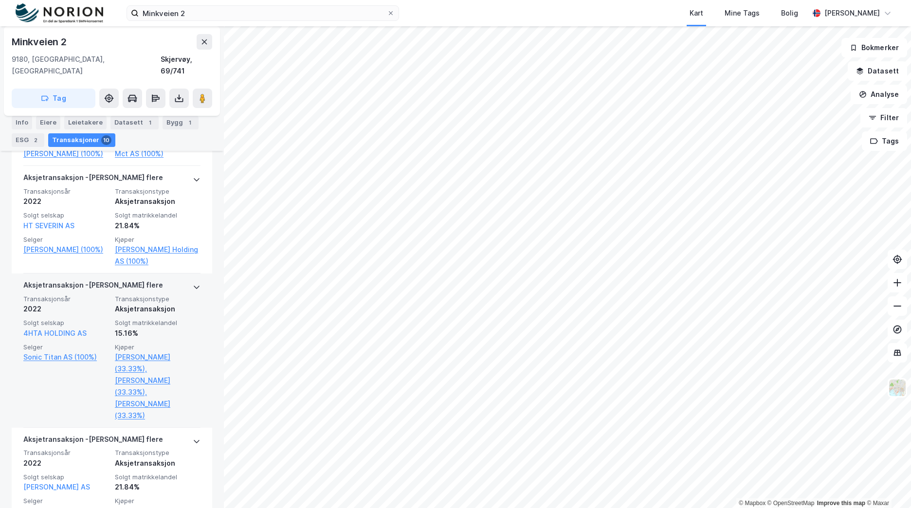
scroll to position [390, 0]
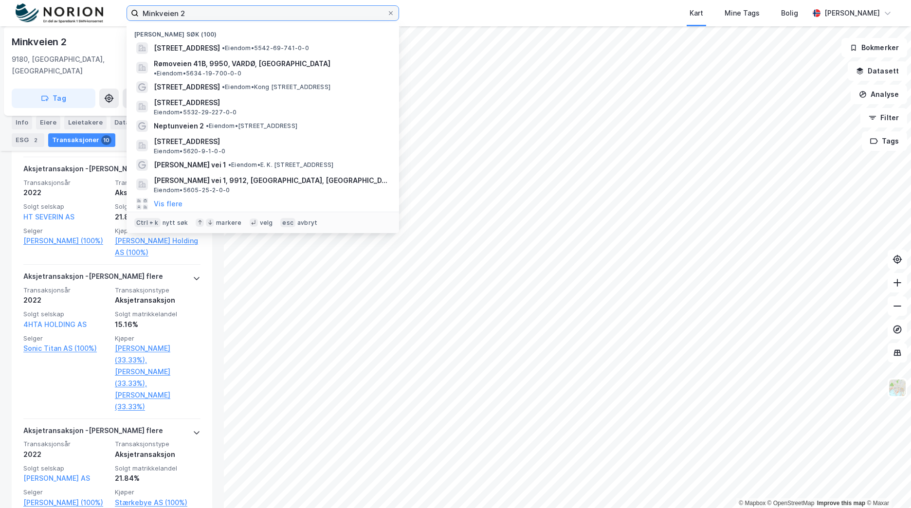
drag, startPoint x: 54, startPoint y: 22, endPoint x: 45, endPoint y: 22, distance: 8.3
click at [44, 22] on div "Minkveien 2 Nylige søk (100) [STREET_ADDRESS] • Eiendom • 5542-69-741-0-0 Rømov…" at bounding box center [455, 13] width 911 height 26
paste input "[STREET_ADDRESS]"
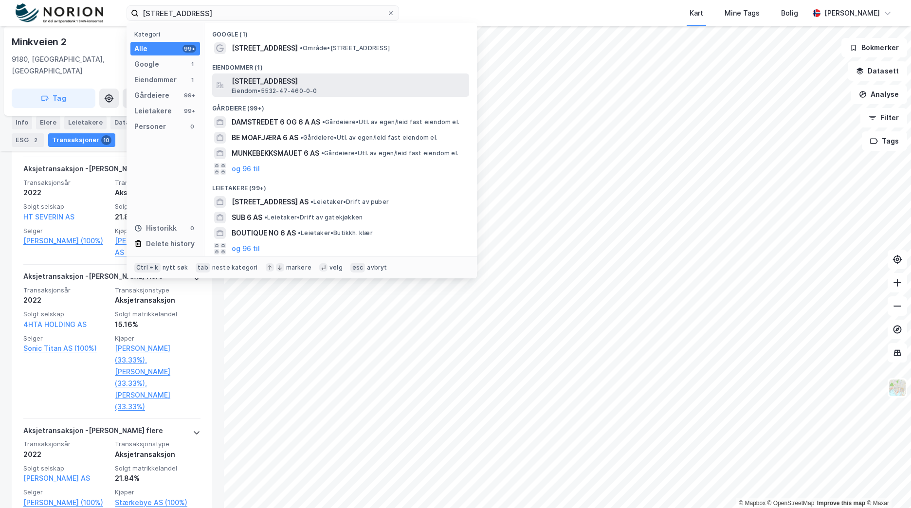
click at [278, 77] on span "[STREET_ADDRESS]" at bounding box center [349, 81] width 234 height 12
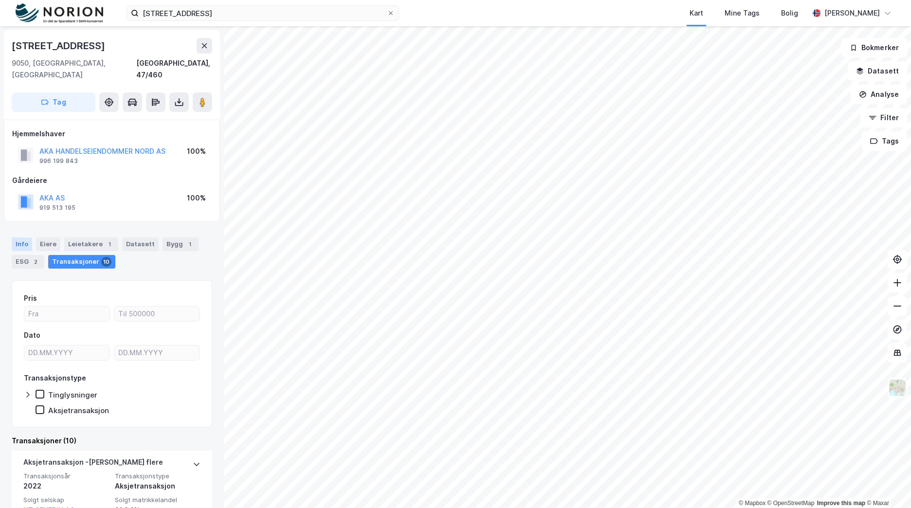
click at [22, 238] on div "Info" at bounding box center [22, 245] width 20 height 14
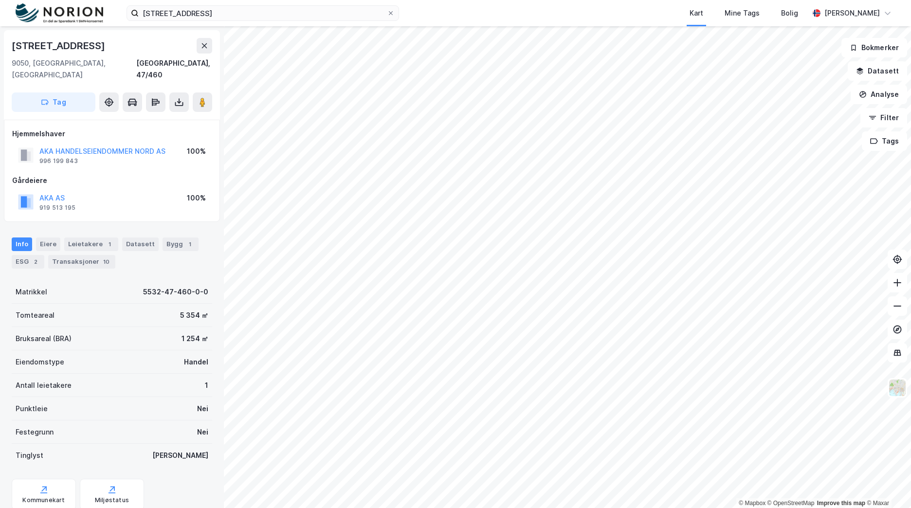
click at [36, 46] on div "[STREET_ADDRESS]" at bounding box center [59, 46] width 95 height 16
copy div "[STREET_ADDRESS]"
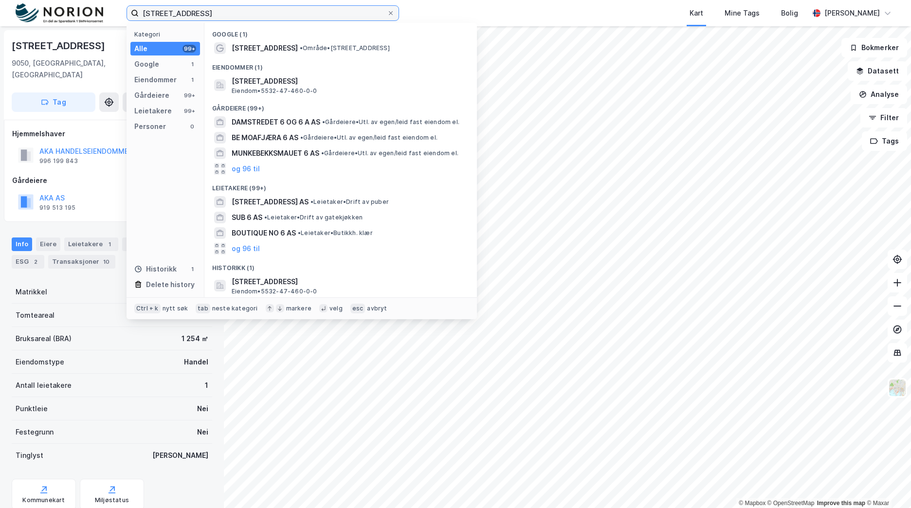
drag, startPoint x: 205, startPoint y: 15, endPoint x: 87, endPoint y: 16, distance: 118.3
click at [80, 15] on div "[STREET_ADDRESS] Kategori Alle 99+ Google 1 Eiendommer 1 Gårdeiere 99+ Leietake…" at bounding box center [455, 13] width 911 height 26
paste input "Tanavegen 12"
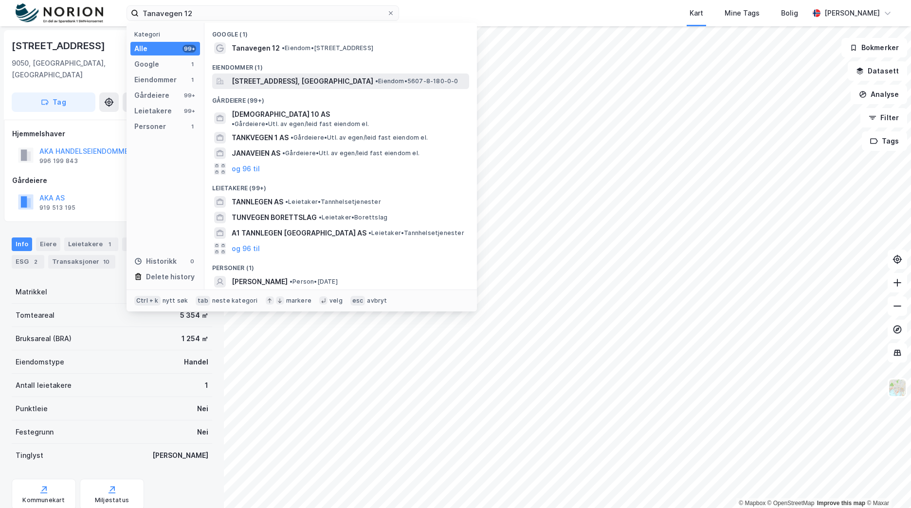
click at [287, 80] on span "[STREET_ADDRESS], [GEOGRAPHIC_DATA]" at bounding box center [303, 81] width 142 height 12
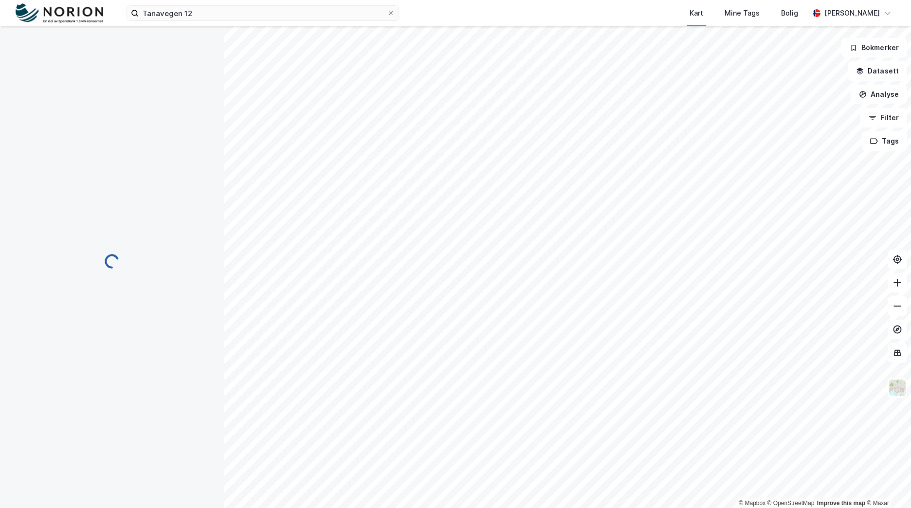
scroll to position [22, 0]
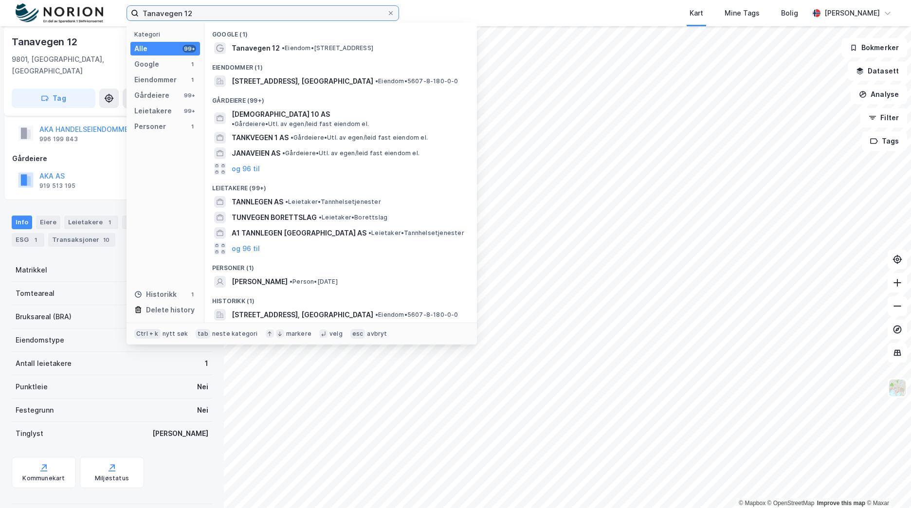
drag, startPoint x: 154, startPoint y: 12, endPoint x: 149, endPoint y: 12, distance: 5.4
click at [149, 12] on input "Tanavegen 12" at bounding box center [263, 13] width 248 height 15
type input "T"
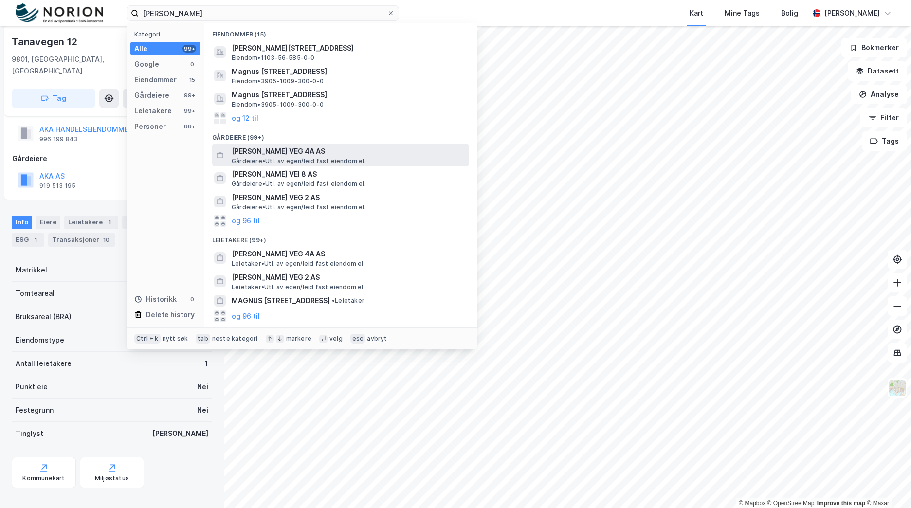
click at [386, 153] on span "[PERSON_NAME] VEG 4A AS" at bounding box center [349, 152] width 234 height 12
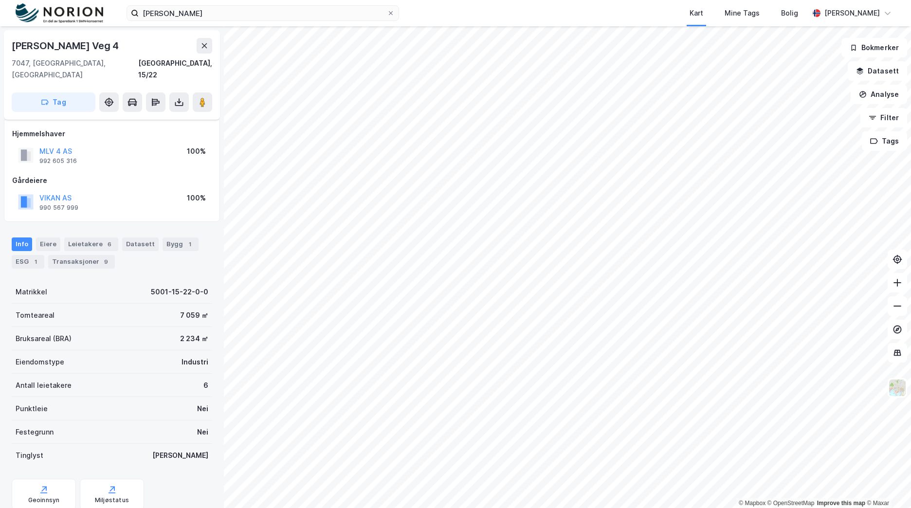
scroll to position [22, 0]
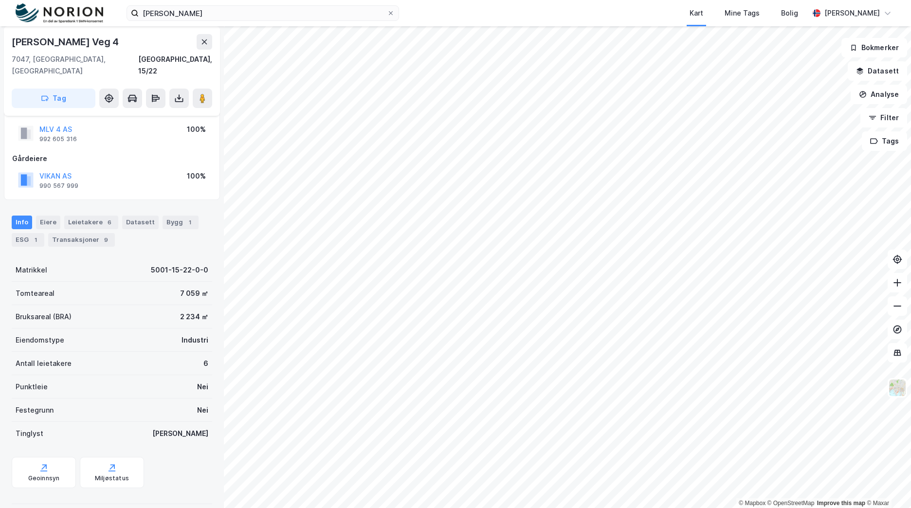
scroll to position [22, 0]
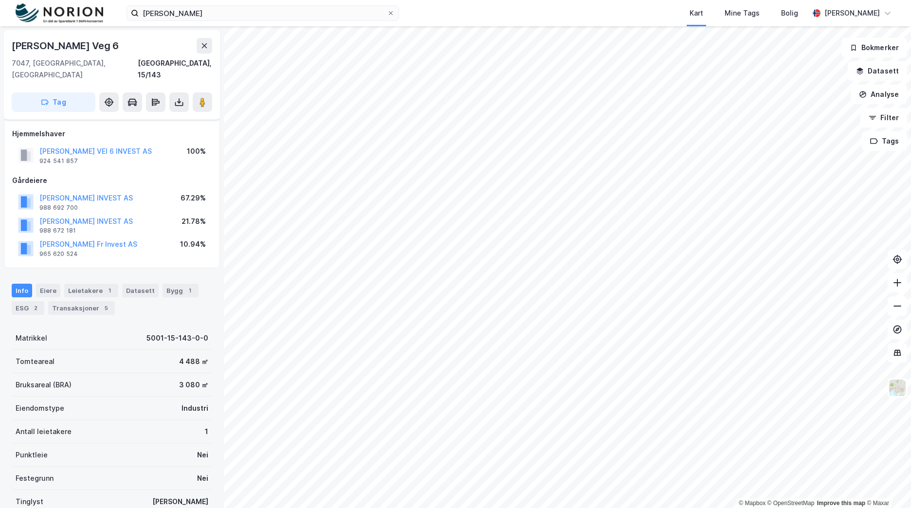
scroll to position [22, 0]
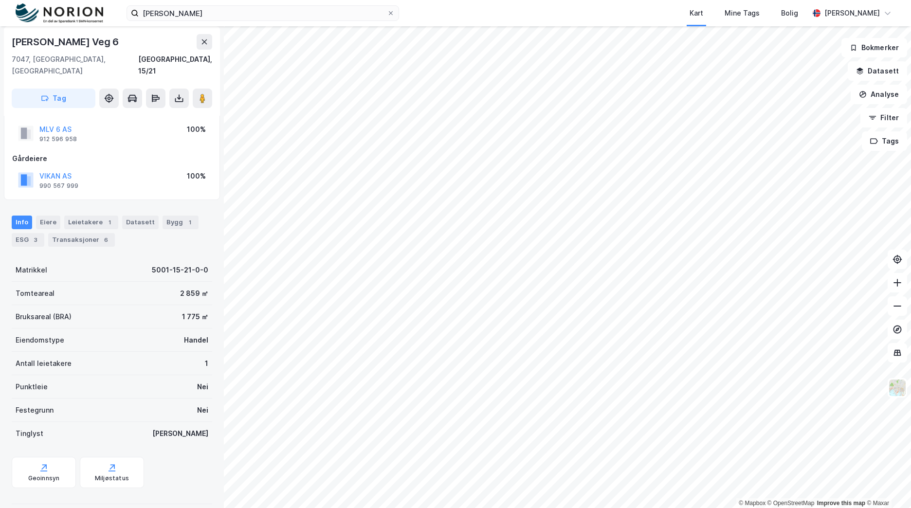
scroll to position [22, 0]
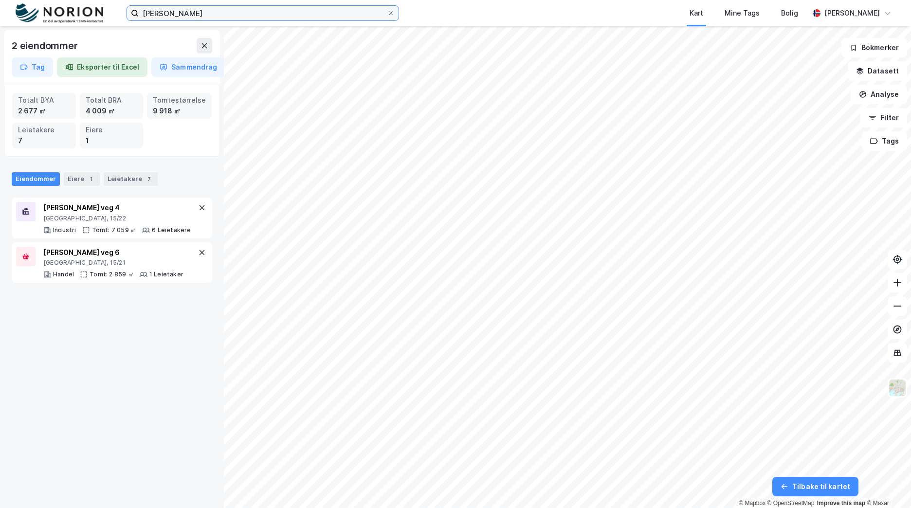
drag, startPoint x: 204, startPoint y: 10, endPoint x: 94, endPoint y: 12, distance: 109.6
click at [94, 12] on div "magnus laga Kart Mine Tags Bolig [PERSON_NAME]" at bounding box center [455, 13] width 911 height 26
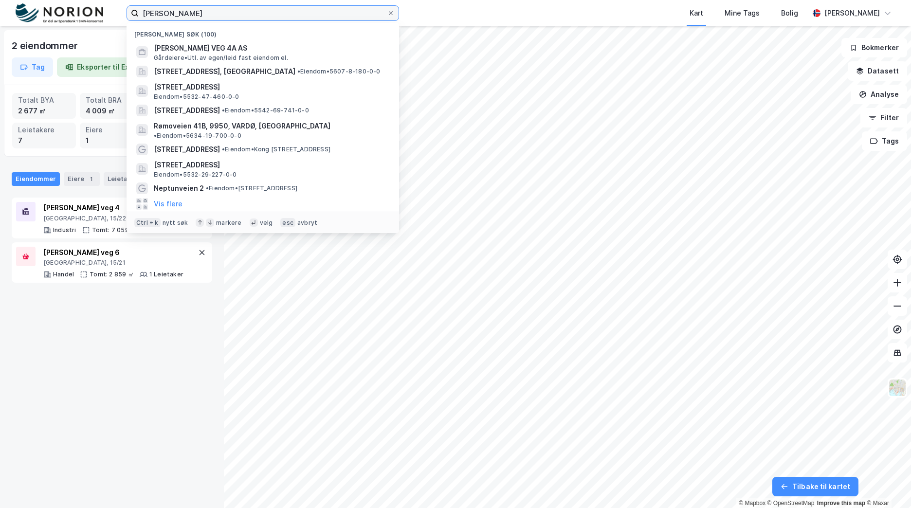
paste input "RAGNHILDSG 1 AS"
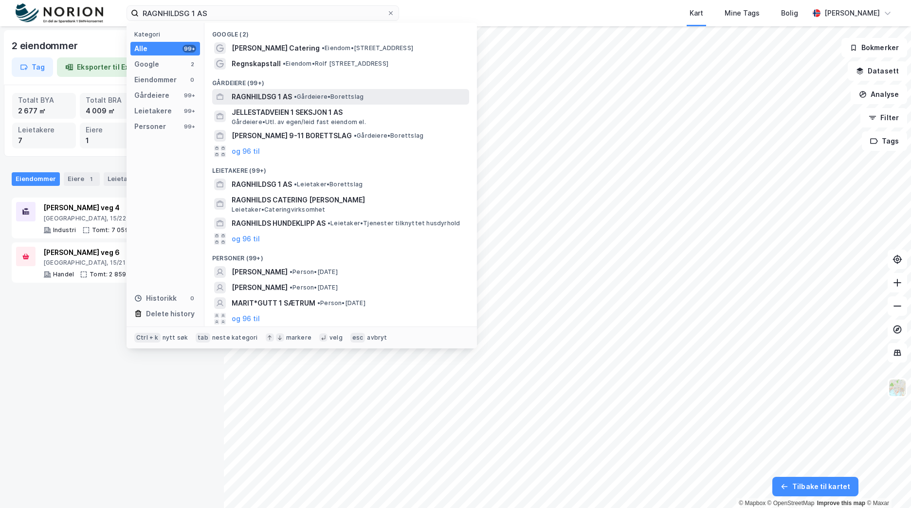
click at [271, 94] on span "RAGNHILDSG 1 AS" at bounding box center [262, 97] width 60 height 12
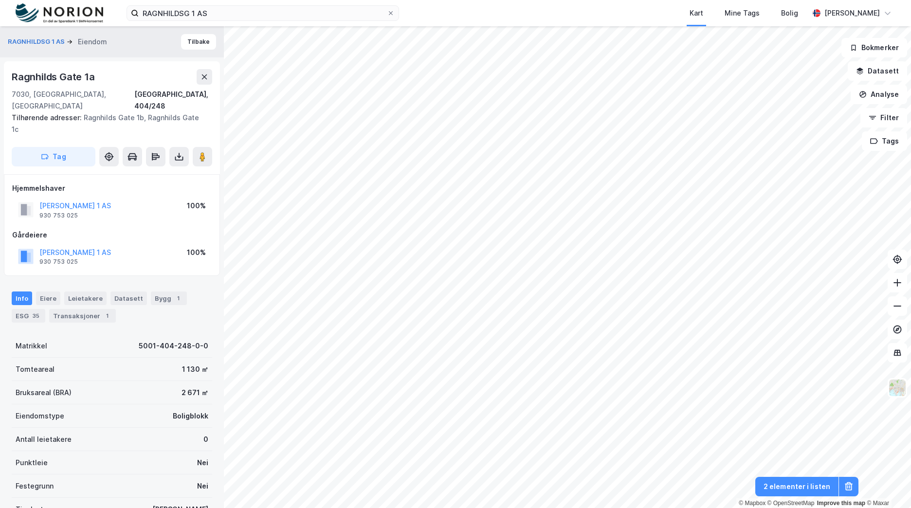
scroll to position [22, 0]
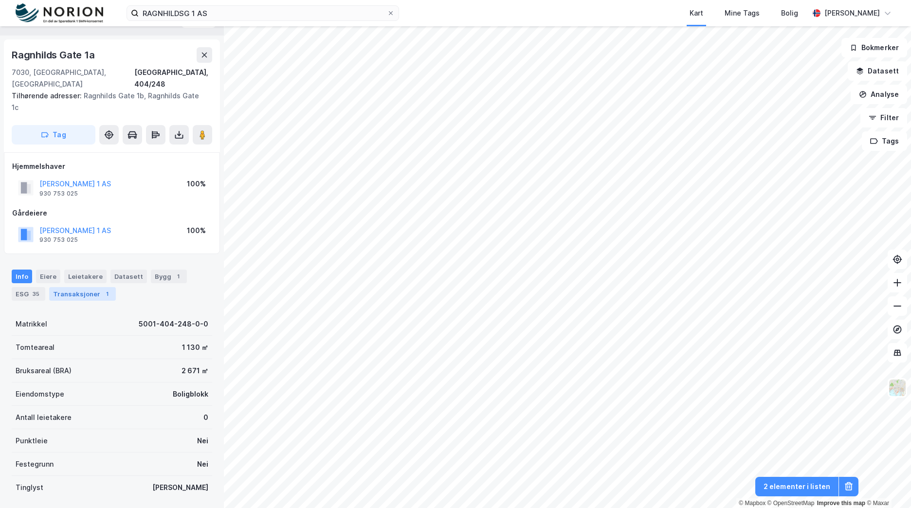
click at [98, 287] on div "Transaksjoner 1" at bounding box center [82, 294] width 67 height 14
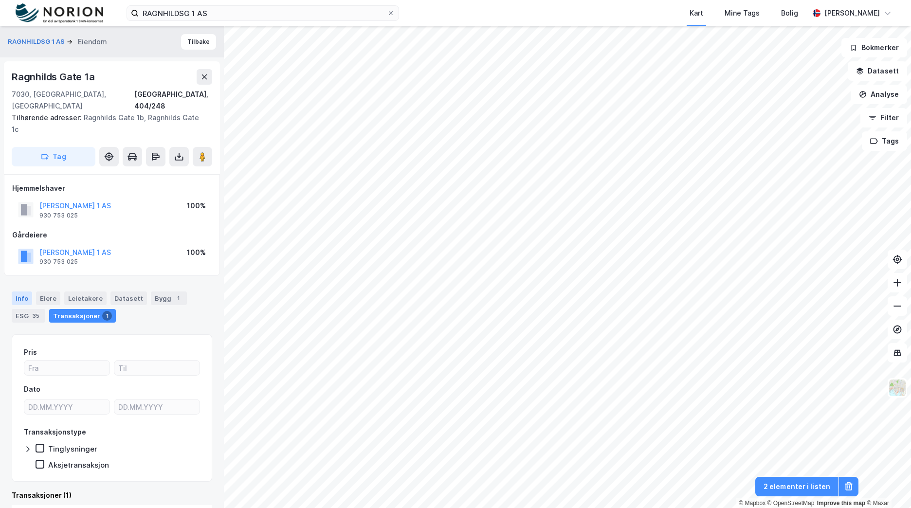
click at [16, 292] on div "Info" at bounding box center [22, 299] width 20 height 14
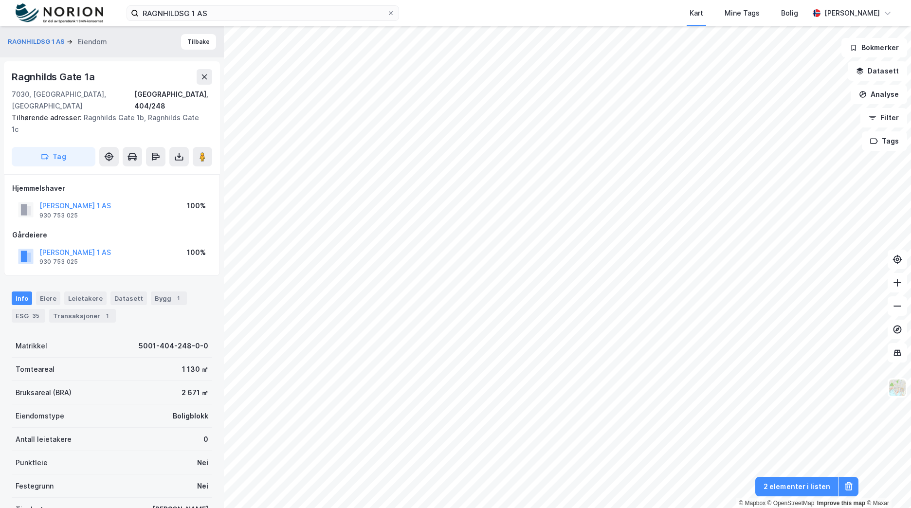
click at [73, 200] on div "[PERSON_NAME] 1 AS" at bounding box center [75, 206] width 72 height 12
click at [0, 0] on button "[PERSON_NAME] 1 AS" at bounding box center [0, 0] width 0 height 0
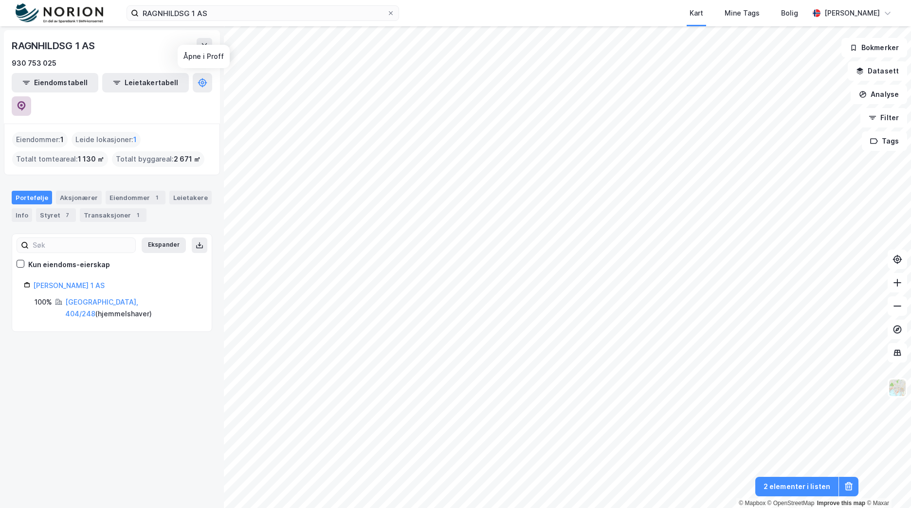
click at [26, 101] on icon at bounding box center [22, 106] width 10 height 10
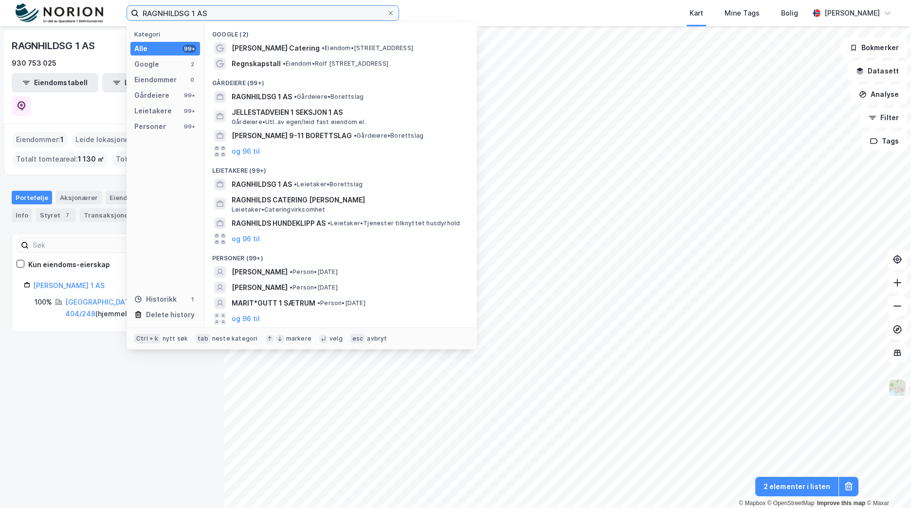
drag, startPoint x: 220, startPoint y: 14, endPoint x: 117, endPoint y: 14, distance: 102.7
click at [114, 13] on div "RAGNHILDSG 1 AS Kategori Alle 99+ Google 2 Eiendommer 0 Gårdeiere 99+ Leietaker…" at bounding box center [455, 13] width 911 height 26
paste input "HÅNDVERKEREN"
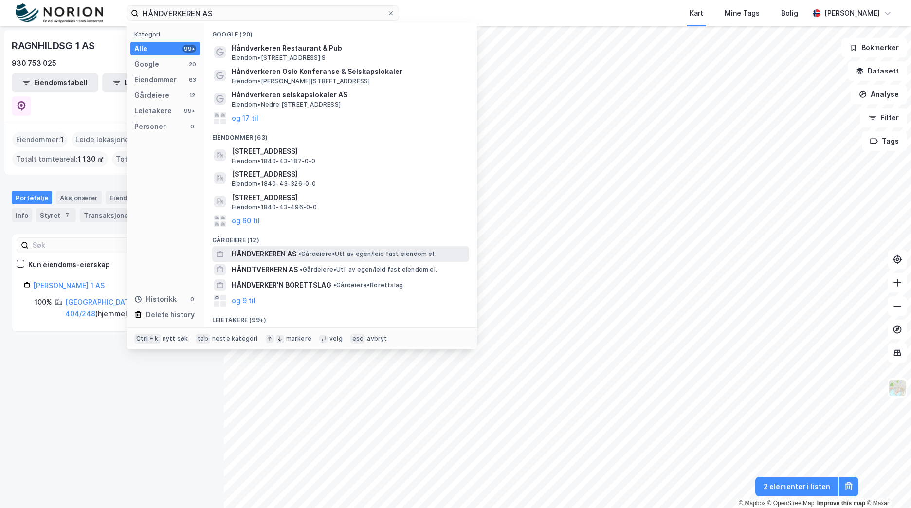
click at [311, 250] on div "HÅNDVERKEREN AS • Gårdeiere • Utl. av egen/leid fast eiendom el." at bounding box center [350, 254] width 236 height 12
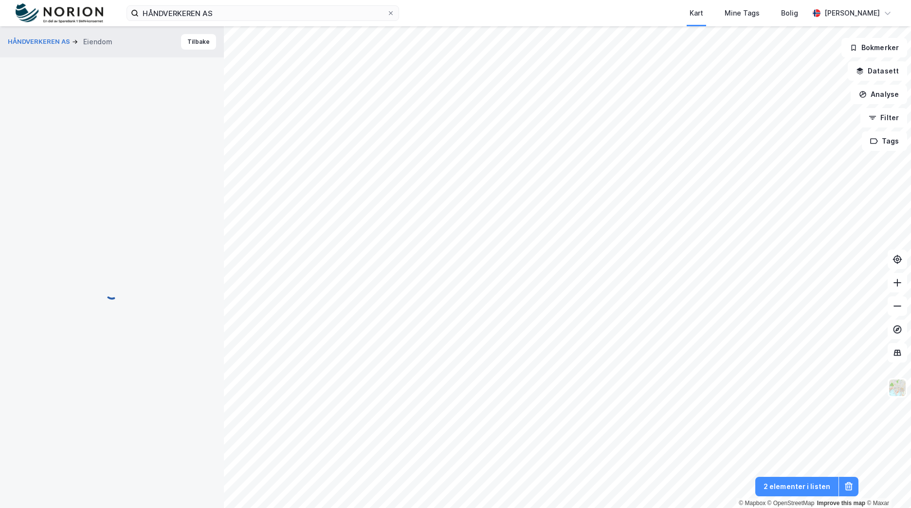
scroll to position [22, 0]
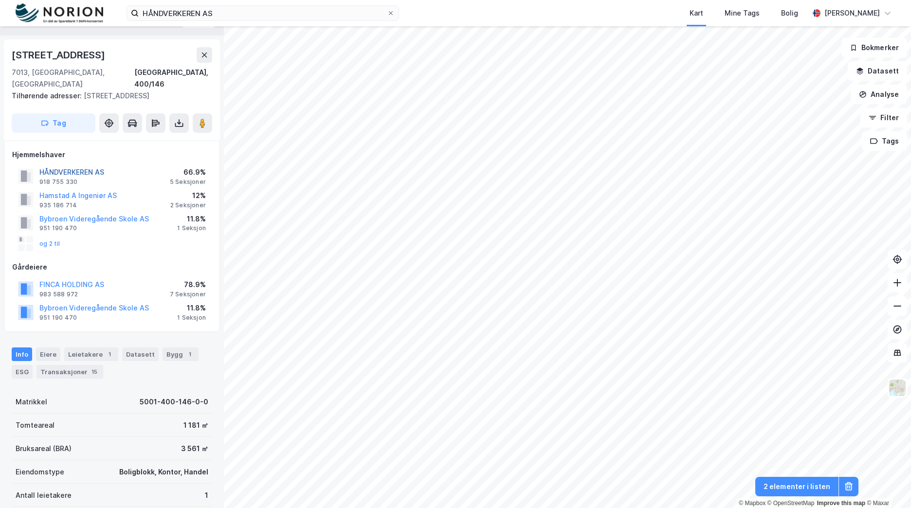
click at [0, 0] on button "HÅNDVERKEREN AS" at bounding box center [0, 0] width 0 height 0
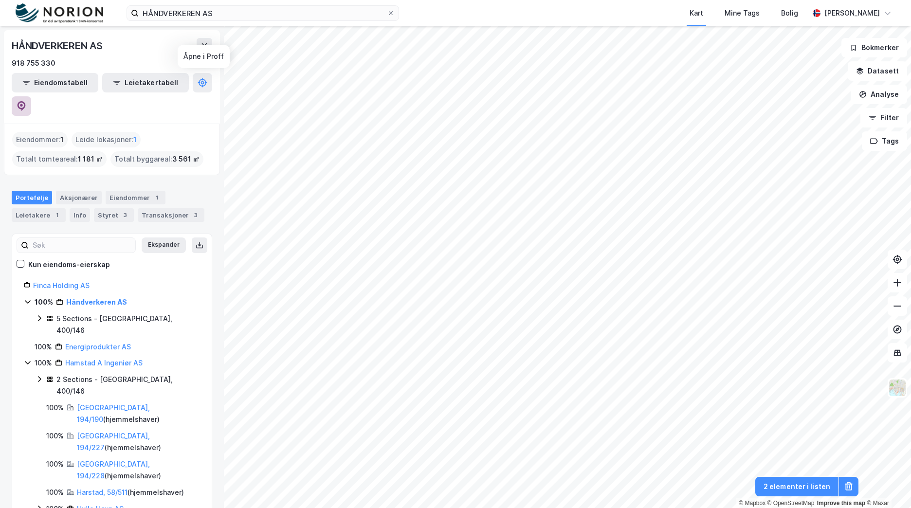
click at [26, 101] on icon at bounding box center [22, 106] width 10 height 10
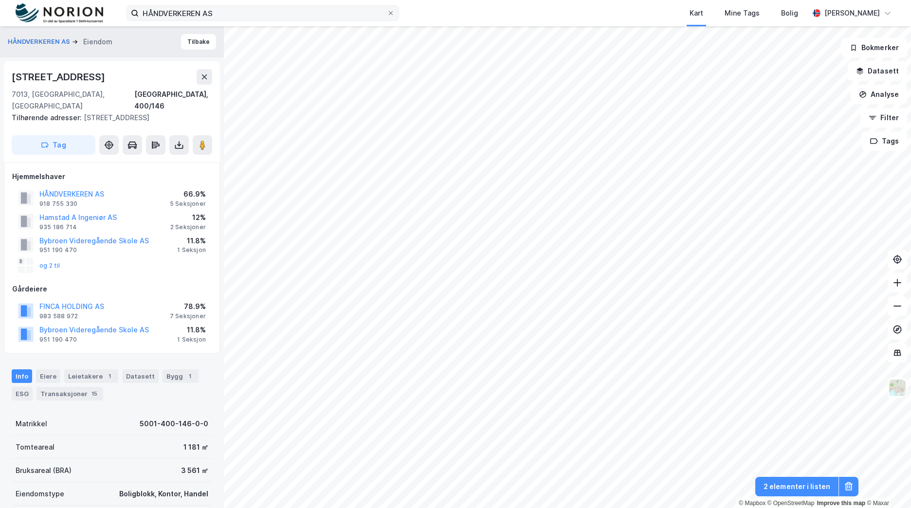
scroll to position [22, 0]
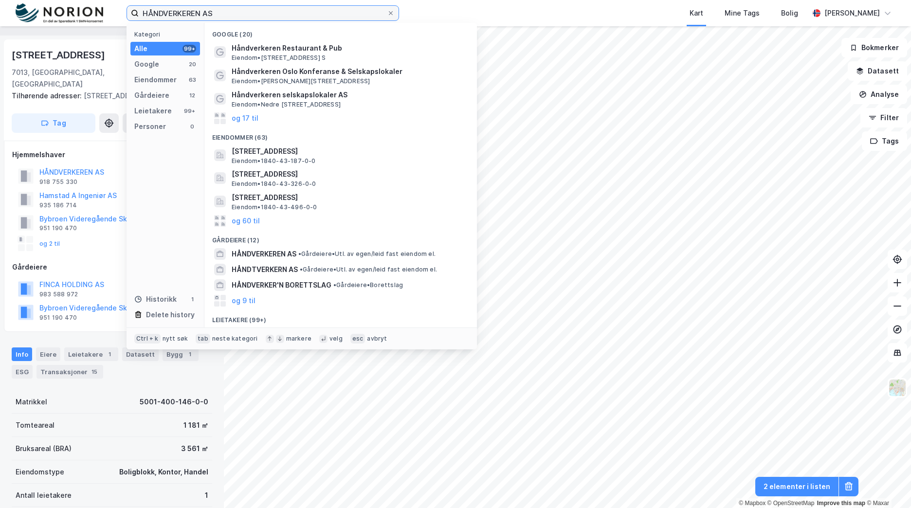
drag, startPoint x: 217, startPoint y: 12, endPoint x: 74, endPoint y: 15, distance: 143.2
click at [72, 14] on div "HÅNDVERKEREN AS Kategori Alle 99+ Google 20 Eiendommer 63 Gårdeiere 12 Leietake…" at bounding box center [455, 13] width 911 height 26
paste input "KLÆBUVEIEN 201"
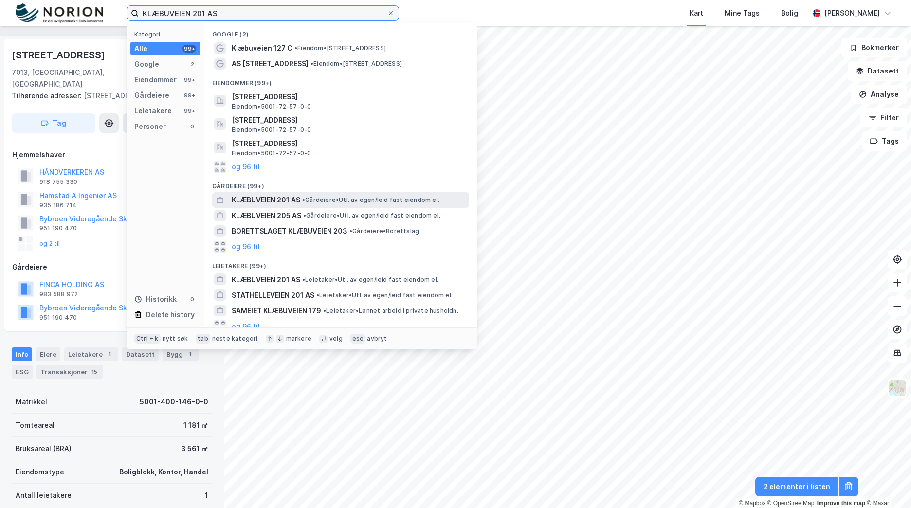
type input "KLÆBUVEIEN 201 AS"
click at [354, 198] on span "• Gårdeiere • Utl. av egen/leid fast eiendom el." at bounding box center [370, 200] width 137 height 8
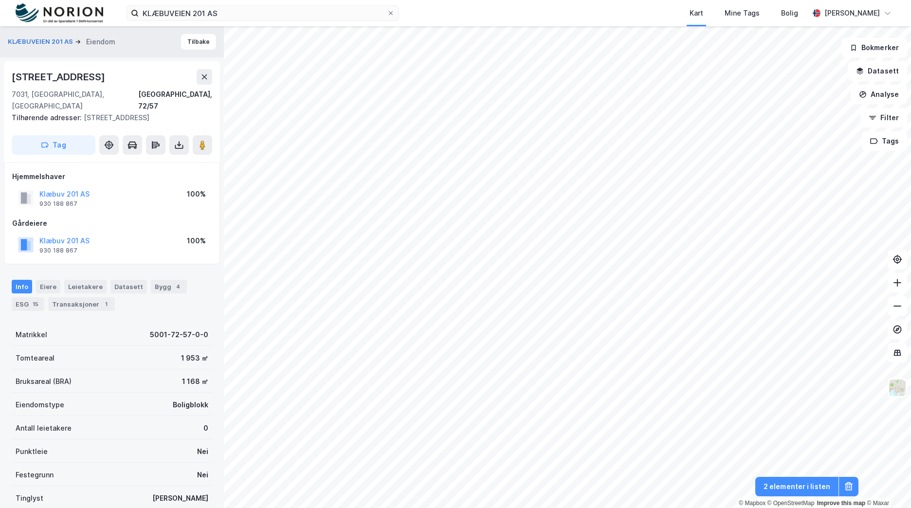
scroll to position [22, 0]
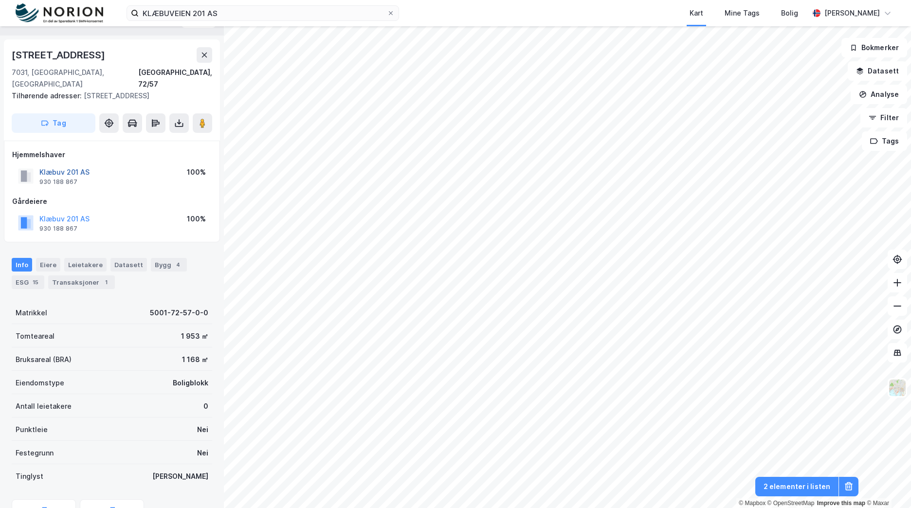
click at [0, 0] on button "Klæbuv 201 AS" at bounding box center [0, 0] width 0 height 0
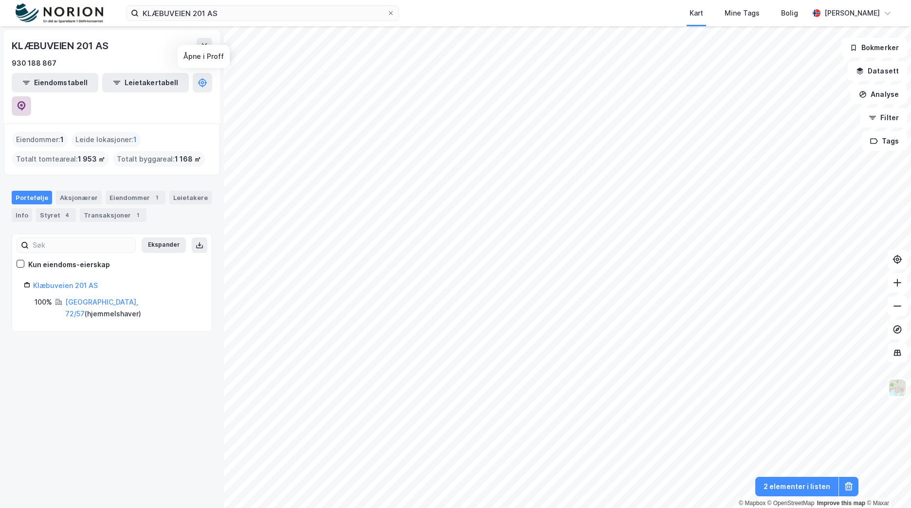
click at [31, 96] on button at bounding box center [21, 105] width 19 height 19
